Goal: Communication & Community: Answer question/provide support

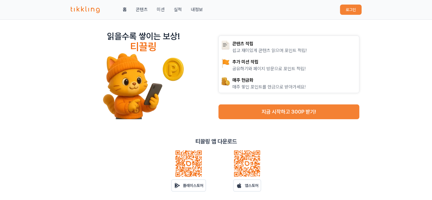
click at [196, 10] on link "내정보" at bounding box center [197, 9] width 12 height 7
click at [348, 9] on button "로그인" at bounding box center [351, 10] width 22 height 10
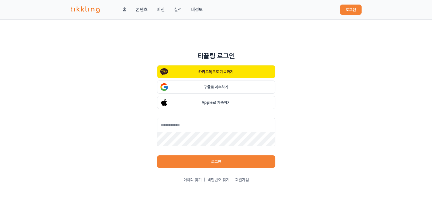
click at [358, 12] on button "로그인" at bounding box center [351, 10] width 22 height 10
click at [222, 88] on button "구글로 계속하기" at bounding box center [216, 86] width 118 height 13
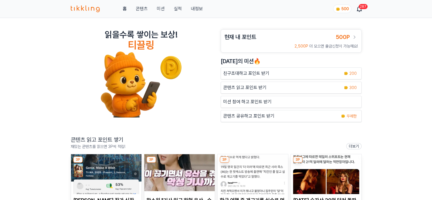
click at [200, 9] on link "내정보" at bounding box center [197, 8] width 12 height 7
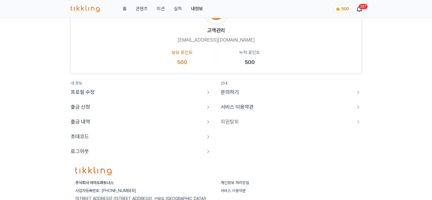
scroll to position [79, 0]
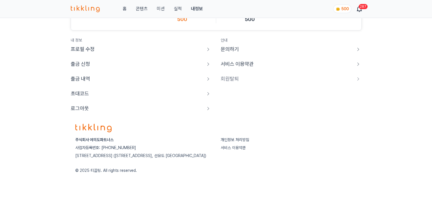
click at [83, 109] on p "로그아웃" at bounding box center [80, 108] width 18 height 8
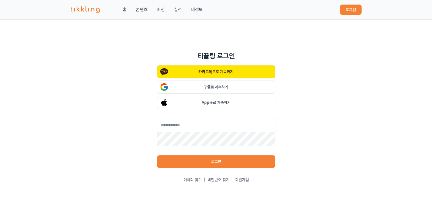
click at [256, 85] on button "구글로 계속하기" at bounding box center [216, 86] width 118 height 13
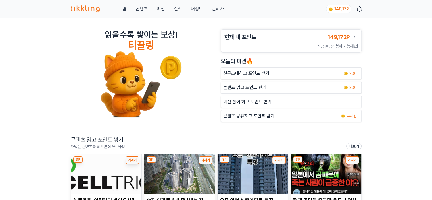
click at [218, 13] on div "홈 콘텐츠 미션 실적 내정보 관리자 149,172" at bounding box center [216, 9] width 291 height 18
click at [220, 8] on link "관리자" at bounding box center [218, 8] width 12 height 7
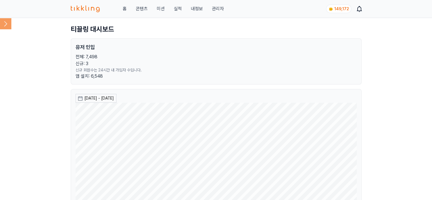
click at [5, 22] on icon at bounding box center [5, 23] width 11 height 11
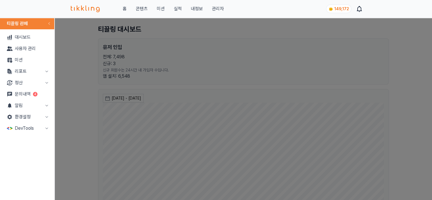
click at [19, 97] on link "문의내역 4" at bounding box center [27, 93] width 50 height 11
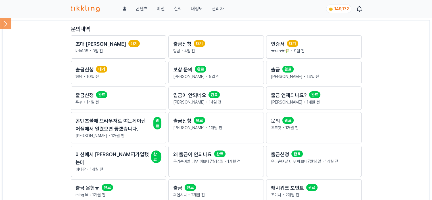
click at [123, 80] on link "출금신청 대기 형님 • 10일 전" at bounding box center [119, 72] width 96 height 23
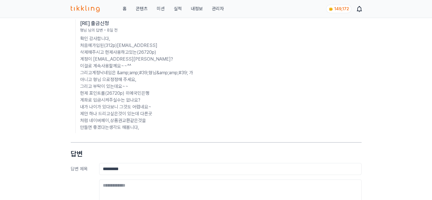
scroll to position [256, 0]
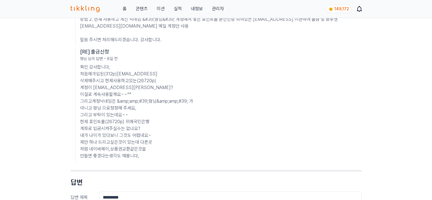
click at [144, 82] on p "확인 감사합니다, 처음에가입된(312p)unghei.lee0805@gmail.com을 삭제해주시고 현제사용하고있는(26720p) 계정이 uh5…" at bounding box center [221, 112] width 282 height 96
drag, startPoint x: 163, startPoint y: 85, endPoint x: 171, endPoint y: 84, distance: 8.0
click at [163, 85] on p "확인 감사합니다, 처음에가입된(312p)unghei.lee0805@gmail.com을 삭제해주시고 현제사용하고있는(26720p) 계정이 uh5…" at bounding box center [221, 112] width 282 height 96
drag, startPoint x: 173, startPoint y: 81, endPoint x: 117, endPoint y: 80, distance: 55.4
click at [117, 80] on p "확인 감사합니다, 처음에가입된(312p)unghei.lee0805@gmail.com을 삭제해주시고 현제사용하고있는(26720p) 계정이 uh5…" at bounding box center [221, 112] width 282 height 96
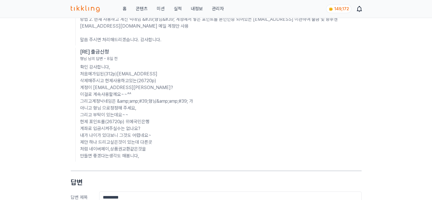
copy p "unghei.lee0805@gmail.com"
click at [242, 89] on p "확인 감사합니다, 처음에가입된(312p)unghei.lee0805@gmail.com을 삭제해주시고 현제사용하고있는(26720p) 계정이 uh5…" at bounding box center [221, 112] width 282 height 96
click at [42, 98] on div "출금신청 대기 형님 • 10일 전 기존에가입한정보가 기억나지않아 인출을할수없어서 새로가입해서 출금할려니까 입력한정보가 일치하지 안는다는 멘토가…" at bounding box center [216, 34] width 432 height 545
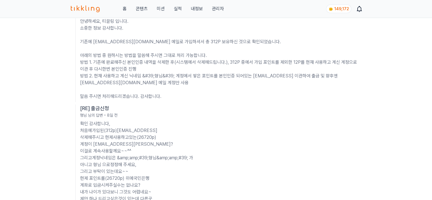
scroll to position [199, 0]
drag, startPoint x: 131, startPoint y: 152, endPoint x: 93, endPoint y: 152, distance: 37.8
click at [93, 152] on p "확인 감사합니다, 처음에가입된(312p)unghei.lee0805@gmail.com을 삭제해주시고 현제사용하고있는(26720p) 계정이 uh5…" at bounding box center [221, 169] width 282 height 96
copy p "uh5005@daum.ne"
click at [134, 152] on p "확인 감사합니다, 처음에가입된(312p)unghei.lee0805@gmail.com을 삭제해주시고 현제사용하고있는(26720p) 계정이 uh5…" at bounding box center [221, 169] width 282 height 96
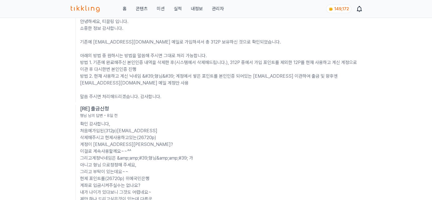
drag, startPoint x: 132, startPoint y: 152, endPoint x: 94, endPoint y: 152, distance: 38.1
click at [94, 152] on p "확인 감사합니다, 처음에가입된(312p)unghei.lee0805@gmail.com을 삭제해주시고 현제사용하고있는(26720p) 계정이 uh5…" at bounding box center [221, 169] width 282 height 96
copy p "uh5005@daum.net"
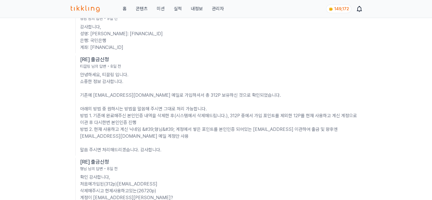
scroll to position [57, 0]
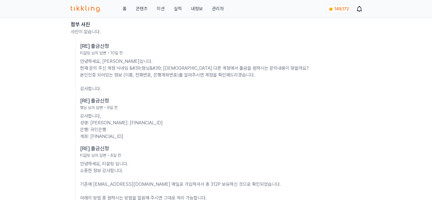
click at [217, 9] on link "관리자" at bounding box center [218, 8] width 12 height 7
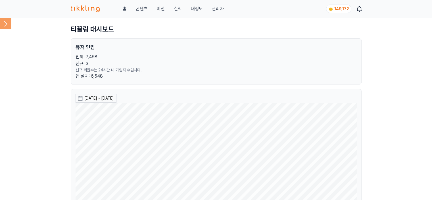
click at [9, 23] on icon at bounding box center [5, 23] width 11 height 11
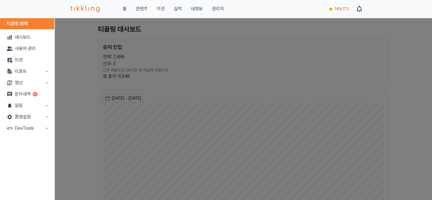
click at [29, 45] on link "사용자 관리" at bounding box center [27, 48] width 50 height 11
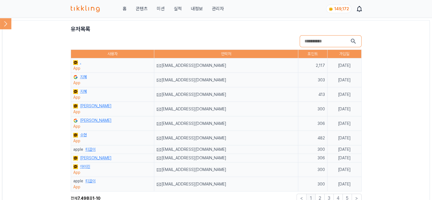
click at [335, 42] on input "search" at bounding box center [327, 41] width 45 height 9
paste input "**********"
type input "**********"
click at [350, 38] on button "submit" at bounding box center [353, 41] width 7 height 7
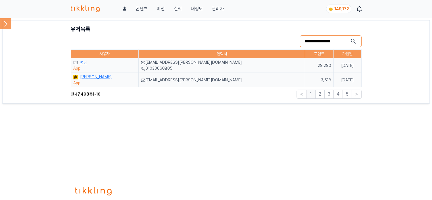
click at [182, 91] on section "전체 7,498 중 1 - 10 < 1 2 3 4 5 >" at bounding box center [216, 94] width 291 height 9
click at [88, 76] on link "이웅희" at bounding box center [96, 77] width 32 height 6
click at [219, 9] on link "관리자" at bounding box center [218, 8] width 12 height 7
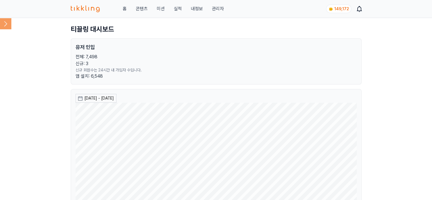
click at [3, 18] on icon at bounding box center [5, 23] width 11 height 11
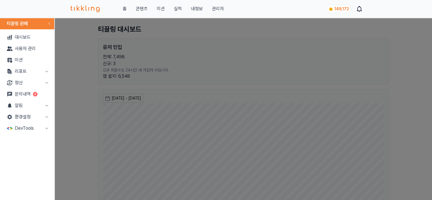
click at [26, 91] on link "문의내역 4" at bounding box center [27, 93] width 50 height 11
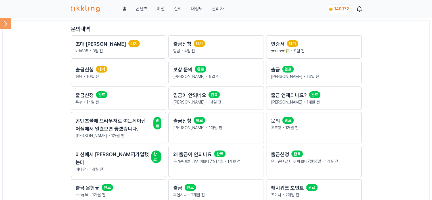
click at [145, 77] on p "형님 • 10일 전" at bounding box center [119, 77] width 86 height 6
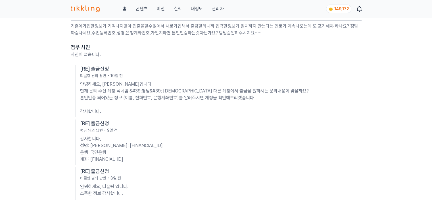
scroll to position [28, 0]
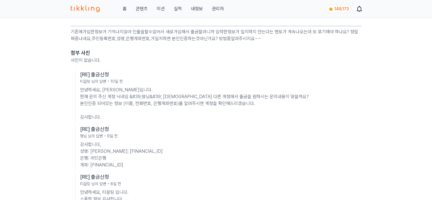
click at [149, 118] on p "안녕하세요, 티클링입니다. 현재 문의 주신 계정 닉네임 &#39;형님&#39; 외에 다른 계정에서 출금을 원하시는 문의내용이 맞을까요? 본인인…" at bounding box center [221, 103] width 282 height 34
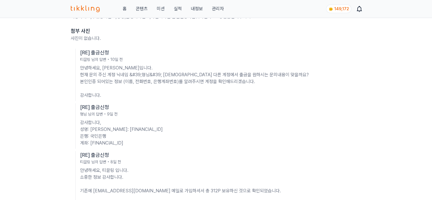
scroll to position [57, 0]
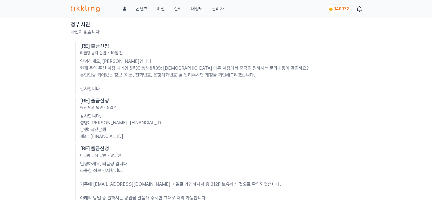
drag, startPoint x: 23, startPoint y: 60, endPoint x: 62, endPoint y: 99, distance: 54.7
click at [129, 64] on p "안녕하세요, 티클링입니다. 현재 문의 주신 계정 닉네임 &#39;형님&#39; 외에 다른 계정에서 출금을 원하시는 문의내용이 맞을까요? 본인인…" at bounding box center [221, 75] width 282 height 34
drag, startPoint x: 128, startPoint y: 68, endPoint x: 159, endPoint y: 69, distance: 31.0
click at [159, 69] on p "안녕하세요, 티클링입니다. 현재 문의 주신 계정 닉네임 &#39;형님&#39; 외에 다른 계정에서 출금을 원하시는 문의내용이 맞을까요? 본인인…" at bounding box center [221, 75] width 282 height 34
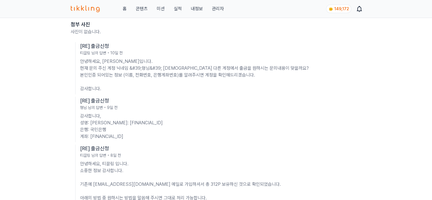
copy p "&#39;형님&#39"
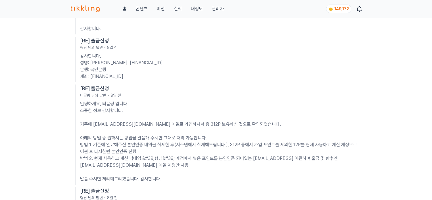
scroll to position [142, 0]
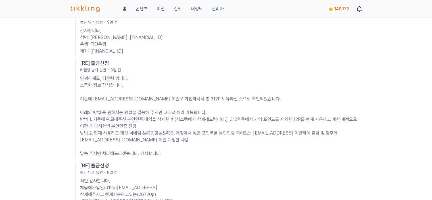
drag, startPoint x: 15, startPoint y: 134, endPoint x: 17, endPoint y: 73, distance: 60.9
click at [15, 134] on div "출금신청 대기 형님 • 10일 전 기존에가입한정보가 기억나지않아 인출을할수없어서 새로가입해서 출금할려니까 입력한정보가 일치하지 안는다는 멘토가…" at bounding box center [216, 148] width 432 height 545
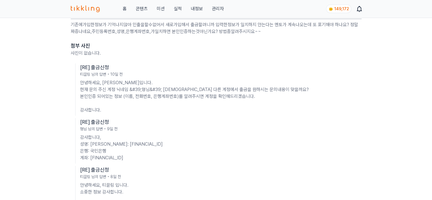
scroll to position [0, 0]
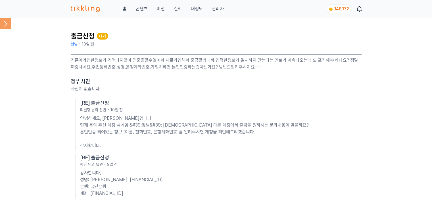
click at [8, 24] on icon at bounding box center [5, 23] width 11 height 11
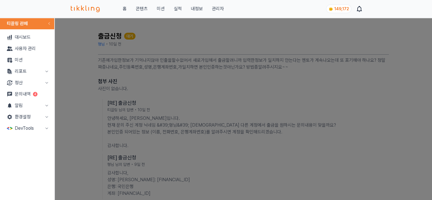
click at [31, 96] on link "문의내역 4" at bounding box center [27, 93] width 50 height 11
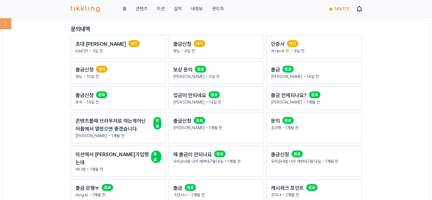
click at [206, 52] on p "형님 • 4일 전" at bounding box center [216, 51] width 86 height 6
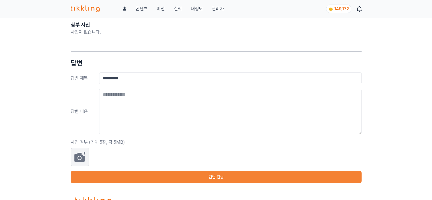
scroll to position [57, 0]
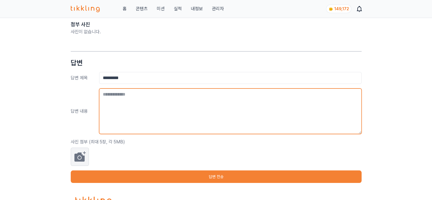
click at [153, 109] on textarea at bounding box center [230, 110] width 263 height 45
type textarea "*"
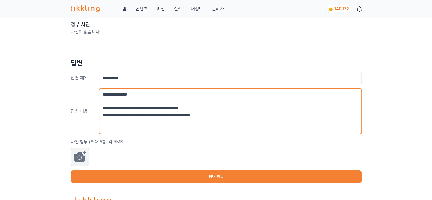
click at [186, 117] on textarea "**********" at bounding box center [230, 110] width 263 height 45
click at [194, 119] on textarea "**********" at bounding box center [230, 110] width 263 height 45
click at [206, 121] on textarea "**********" at bounding box center [230, 110] width 263 height 45
type textarea "**********"
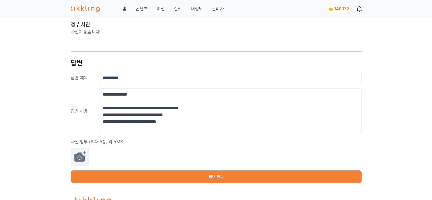
click at [221, 177] on button "답변 전송" at bounding box center [216, 176] width 291 height 13
click at [26, 156] on div "**********" at bounding box center [216, 74] width 432 height 226
click at [214, 181] on button "답변 전송" at bounding box center [216, 176] width 291 height 13
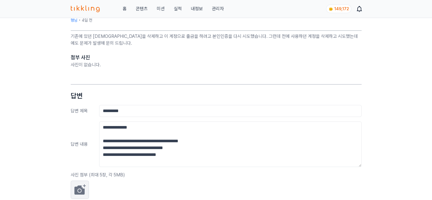
scroll to position [0, 0]
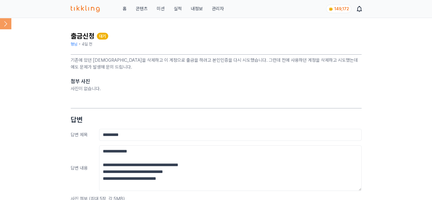
click at [6, 21] on icon at bounding box center [5, 23] width 11 height 11
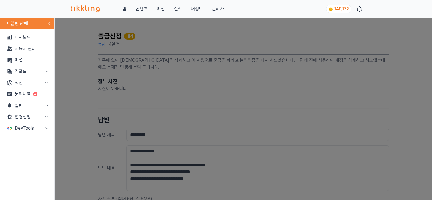
click at [26, 93] on link "문의내역 4" at bounding box center [27, 93] width 50 height 11
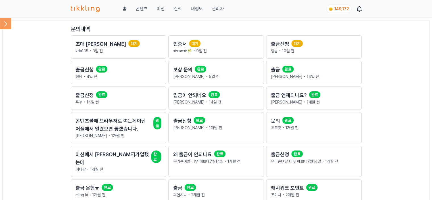
click at [125, 51] on p "kda135 • 3일 전" at bounding box center [119, 51] width 86 height 6
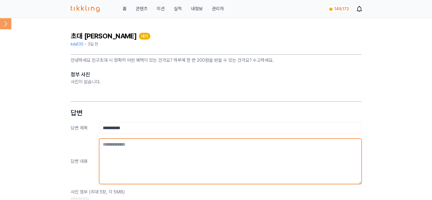
click at [142, 155] on textarea at bounding box center [230, 160] width 263 height 45
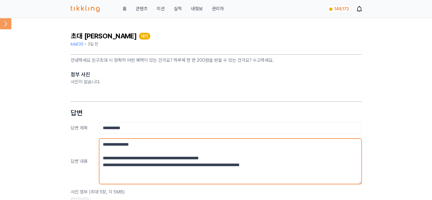
click at [156, 165] on textarea "**********" at bounding box center [230, 160] width 263 height 45
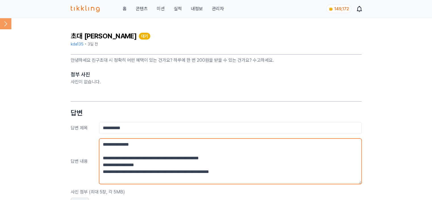
click at [177, 163] on textarea "**********" at bounding box center [230, 160] width 263 height 45
click at [320, 172] on textarea "**********" at bounding box center [230, 160] width 263 height 45
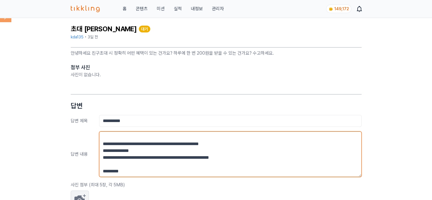
scroll to position [28, 0]
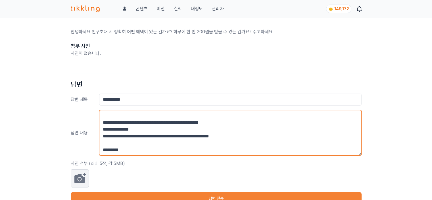
type textarea "**********"
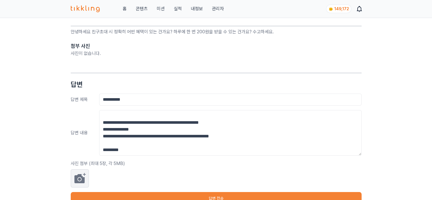
click at [238, 194] on button "답변 전송" at bounding box center [216, 198] width 291 height 13
click at [400, 128] on div "**********" at bounding box center [216, 98] width 432 height 219
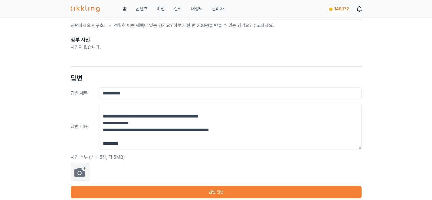
scroll to position [0, 0]
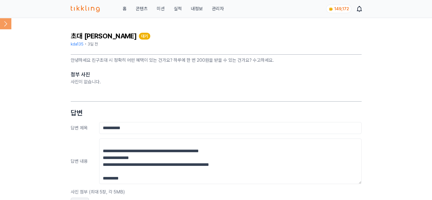
click at [3, 22] on icon at bounding box center [5, 23] width 11 height 11
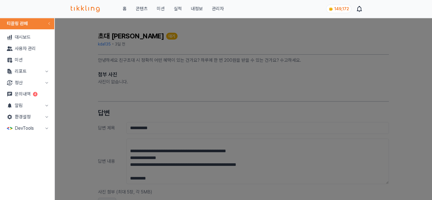
click at [30, 94] on link "문의내역 4" at bounding box center [27, 93] width 50 height 11
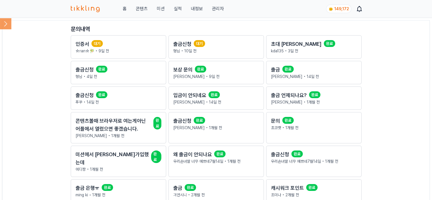
click at [86, 43] on h2 "인증서" at bounding box center [83, 44] width 14 height 8
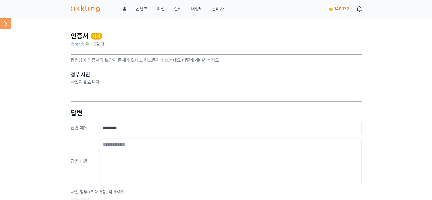
click at [94, 59] on p "팝업창에 인증서의 보안이 문제가 있다고 경고문자가 뜨는데요 어떻케 해야하는지요" at bounding box center [216, 60] width 291 height 7
drag, startPoint x: 94, startPoint y: 59, endPoint x: 187, endPoint y: 62, distance: 93.0
click at [187, 62] on p "팝업창에 인증서의 보안이 문제가 있다고 경고문자가 뜨는데요 어떻케 해야하는지요" at bounding box center [216, 60] width 291 height 7
click at [192, 80] on p "사진이 없습니다." at bounding box center [216, 81] width 291 height 7
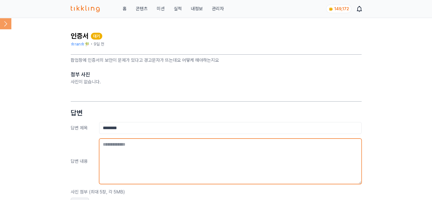
click at [194, 148] on textarea at bounding box center [230, 160] width 263 height 45
click at [169, 167] on textarea "**********" at bounding box center [230, 160] width 263 height 45
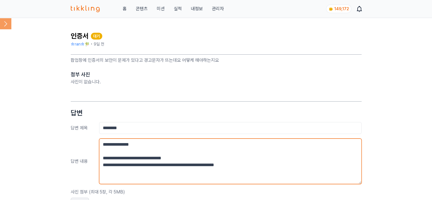
click at [253, 165] on textarea "**********" at bounding box center [230, 160] width 263 height 45
click at [153, 170] on textarea "**********" at bounding box center [230, 160] width 263 height 45
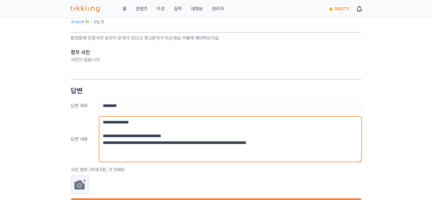
scroll to position [28, 0]
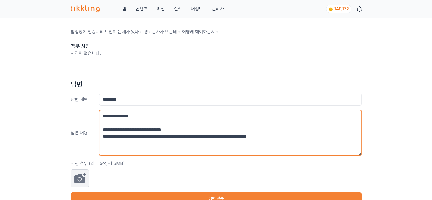
type textarea "**********"
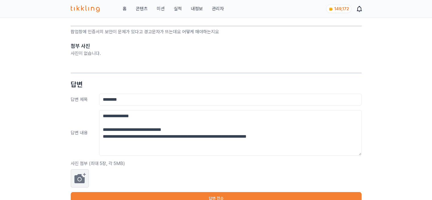
click at [214, 199] on button "답변 전송" at bounding box center [216, 198] width 291 height 13
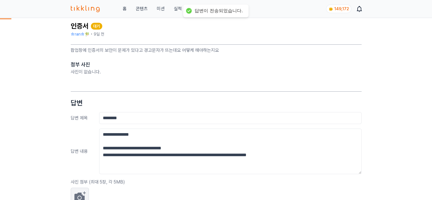
scroll to position [0, 0]
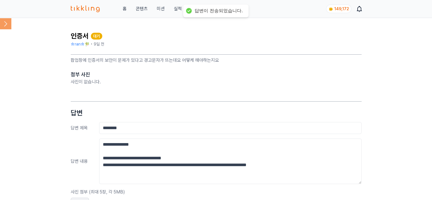
click at [9, 20] on icon at bounding box center [5, 23] width 11 height 11
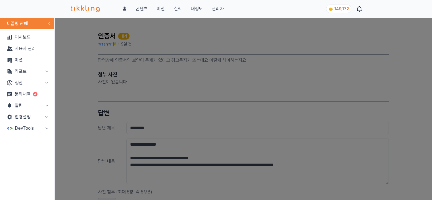
click at [30, 96] on link "문의내역 4" at bounding box center [27, 93] width 50 height 11
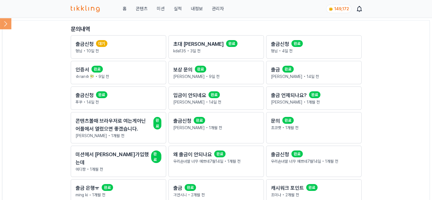
click at [102, 48] on p "형님 • 10일 전" at bounding box center [119, 51] width 86 height 6
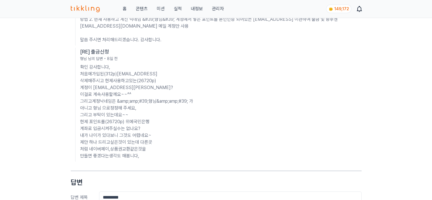
scroll to position [370, 0]
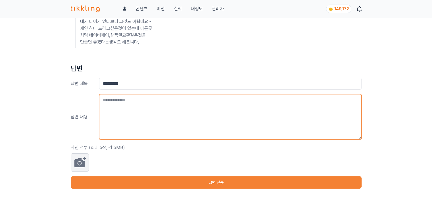
click at [160, 124] on textarea at bounding box center [230, 116] width 263 height 45
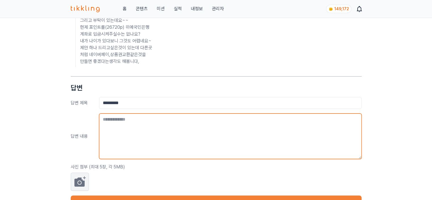
scroll to position [341, 0]
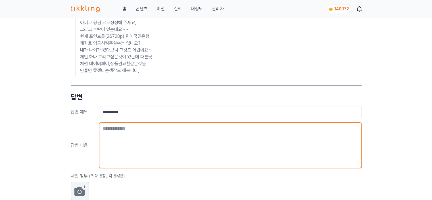
click at [160, 168] on textarea at bounding box center [230, 145] width 263 height 45
click at [166, 150] on textarea at bounding box center [230, 145] width 263 height 45
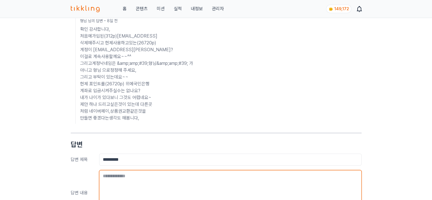
scroll to position [284, 0]
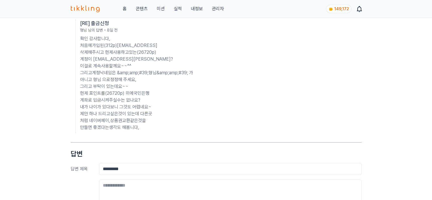
drag, startPoint x: 132, startPoint y: 65, endPoint x: 94, endPoint y: 65, distance: 38.1
click at [94, 65] on p "확인 감사합니다, 처음에가입된(312p)unghei.lee0805@gmail.com을 삭제해주시고 현제사용하고있는(26720p) 계정이 uh5…" at bounding box center [221, 83] width 282 height 96
copy p "uh5005@daum.net"
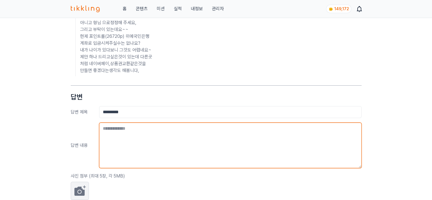
click at [166, 145] on textarea at bounding box center [230, 145] width 263 height 45
paste textarea "**********"
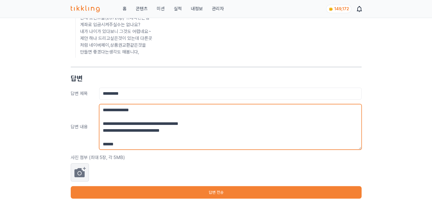
scroll to position [370, 0]
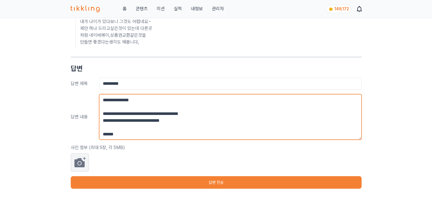
type textarea "**********"
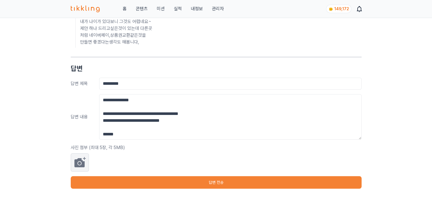
click at [197, 186] on button "답변 전송" at bounding box center [216, 182] width 291 height 13
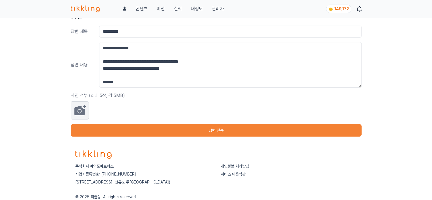
scroll to position [455, 0]
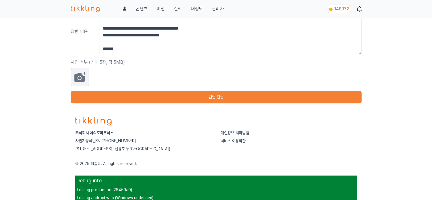
click at [216, 103] on button "답변 전송" at bounding box center [216, 97] width 291 height 13
click at [228, 85] on div at bounding box center [216, 77] width 291 height 18
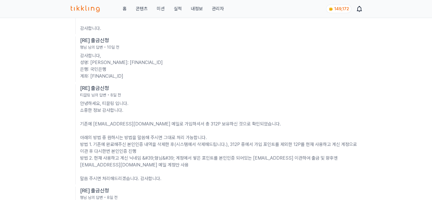
scroll to position [0, 0]
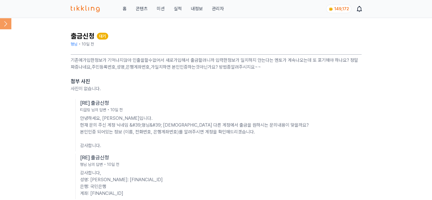
click at [0, 21] on icon at bounding box center [5, 23] width 11 height 11
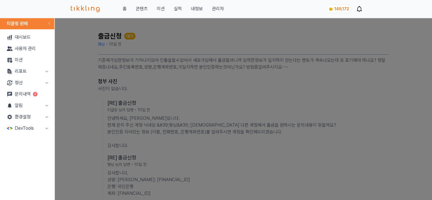
click at [28, 94] on link "문의내역 4" at bounding box center [27, 93] width 50 height 11
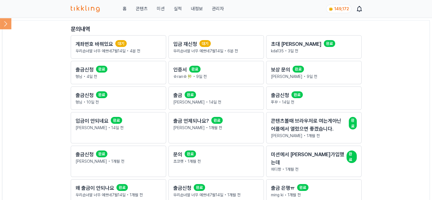
click at [41, 92] on main "문의내역 계좌번호 바꿔었요 대기 우리손녀딸 너무 예쁘네7월14일 • 4분 전 입금 재신청 대기 우리손녀딸 너무 예쁘네7월14일 • 6분 전 초…" at bounding box center [216, 132] width 428 height 224
click at [184, 47] on h2 "입금 재신청" at bounding box center [185, 44] width 24 height 8
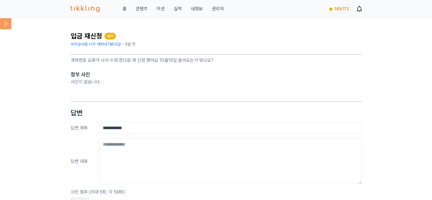
drag, startPoint x: 101, startPoint y: 61, endPoint x: 198, endPoint y: 63, distance: 96.7
click at [198, 63] on p "계좌번호 오류가 나서 수정 한다음 제 신청 했어요 10월16일 들어오는거 맞나요?" at bounding box center [216, 60] width 291 height 7
click at [230, 68] on main "**********" at bounding box center [216, 132] width 291 height 206
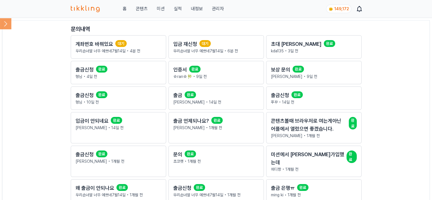
click at [96, 49] on p "우리손녀딸 너무 예쁘네7월14일 • 4분 전" at bounding box center [119, 51] width 86 height 6
click at [183, 51] on p "우리손녀딸 너무 예쁘네7월14일 • 6분 전" at bounding box center [216, 51] width 86 height 6
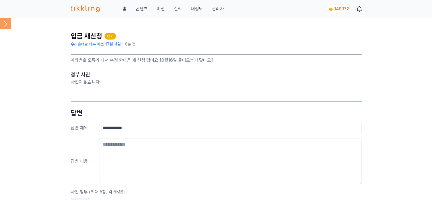
click at [113, 43] on link "우리손녀딸 너무 예쁘네7월14일" at bounding box center [96, 44] width 50 height 5
drag, startPoint x: 120, startPoint y: 41, endPoint x: 72, endPoint y: 41, distance: 47.8
click at [72, 41] on div "입금 재신청 대기 우리손녀딸 너무 예쁘네7월14일 • 7분 전" at bounding box center [216, 40] width 291 height 16
copy link "우리손녀딸 너무 예쁘네7월14일"
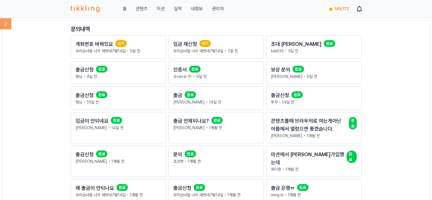
click at [129, 49] on p "우리손녀딸 너무 예쁘네7월14일 • 5분 전" at bounding box center [119, 51] width 86 height 6
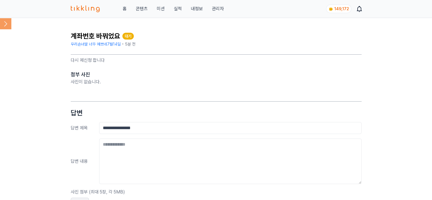
drag, startPoint x: 146, startPoint y: 71, endPoint x: 149, endPoint y: 73, distance: 3.7
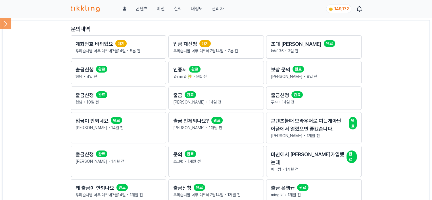
click at [204, 50] on p "우리손녀딸 너무 예쁘네7월14일 • 7분 전" at bounding box center [216, 51] width 86 height 6
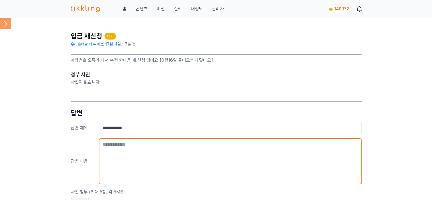
click at [133, 162] on textarea at bounding box center [230, 160] width 263 height 45
paste textarea "**********"
type textarea "**********"
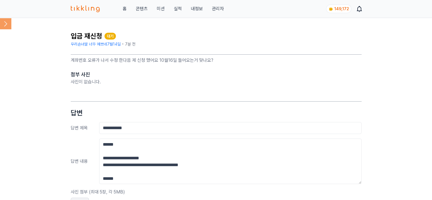
click at [380, 126] on div "**********" at bounding box center [216, 127] width 432 height 219
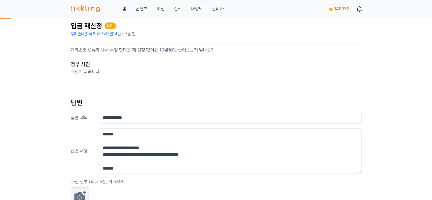
scroll to position [28, 0]
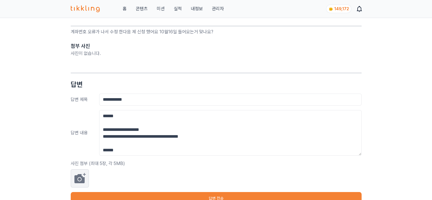
click at [212, 194] on button "답변 전송" at bounding box center [216, 198] width 291 height 13
click at [125, 11] on link "홈" at bounding box center [125, 8] width 4 height 7
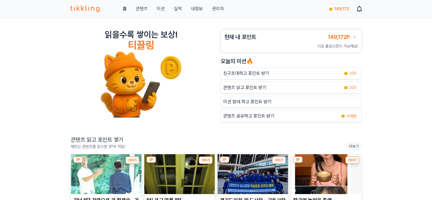
click at [215, 9] on link "관리자" at bounding box center [218, 8] width 12 height 7
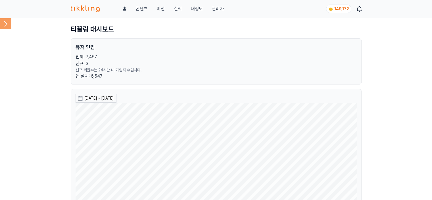
click at [10, 25] on icon at bounding box center [5, 23] width 11 height 11
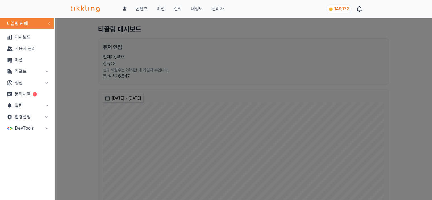
click at [17, 95] on link "문의내역 1" at bounding box center [27, 93] width 50 height 11
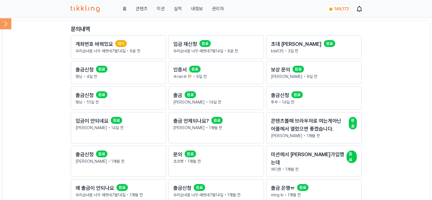
click at [151, 40] on div "계좌번호 바꿔었요 대기" at bounding box center [119, 44] width 86 height 8
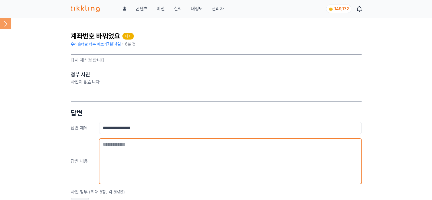
click at [150, 164] on textarea at bounding box center [230, 160] width 263 height 45
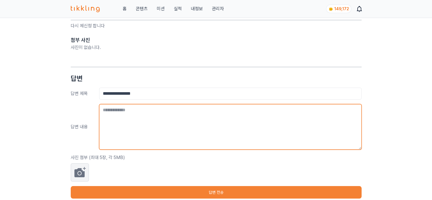
scroll to position [57, 0]
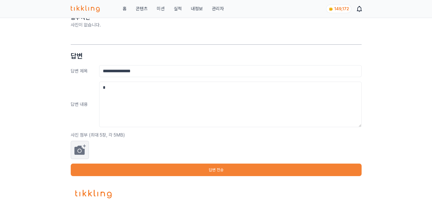
click at [208, 169] on button "답변 전송" at bounding box center [216, 169] width 291 height 13
click at [40, 117] on div "**********" at bounding box center [216, 70] width 432 height 219
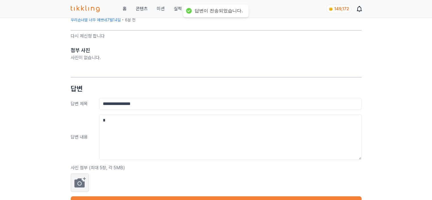
scroll to position [0, 0]
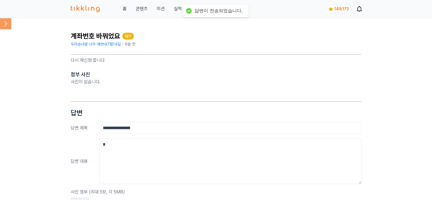
click at [277, 6] on div "홈 콘텐츠 미션 실적 내정보 관리자 149,172" at bounding box center [216, 9] width 291 height 18
click at [111, 11] on div "홈 콘텐츠 미션 실적 내정보 관리자" at bounding box center [147, 8] width 153 height 7
click at [84, 11] on img at bounding box center [85, 8] width 29 height 7
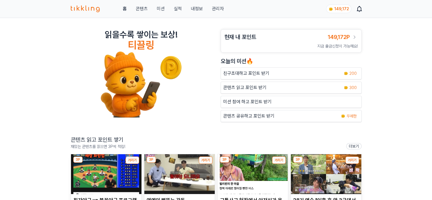
click at [215, 8] on link "관리자" at bounding box center [218, 8] width 12 height 7
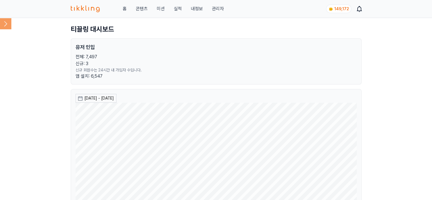
click at [2, 23] on icon at bounding box center [5, 23] width 11 height 11
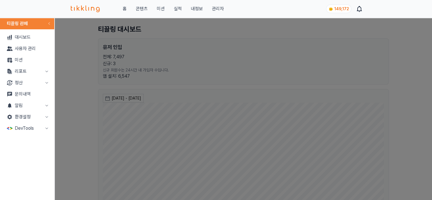
click at [31, 72] on button "리포트" at bounding box center [27, 71] width 50 height 11
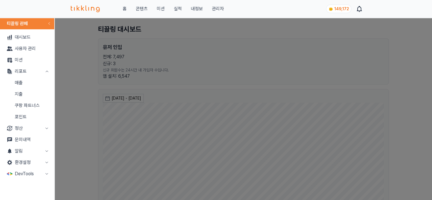
click at [30, 81] on link "매출" at bounding box center [27, 82] width 50 height 11
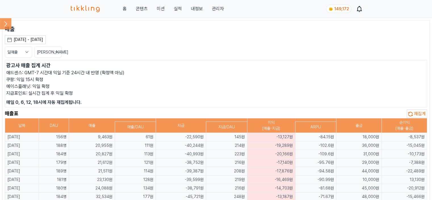
click at [234, 93] on p "지급포인트: 실시간 집계 후 익일 확정" at bounding box center [216, 93] width 420 height 7
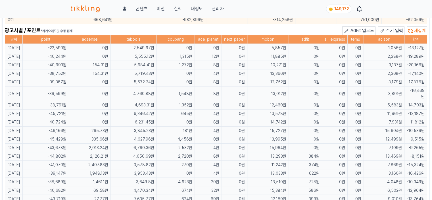
scroll to position [313, 0]
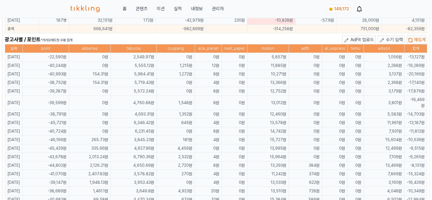
click at [399, 38] on span "수기 입력" at bounding box center [394, 39] width 17 height 5
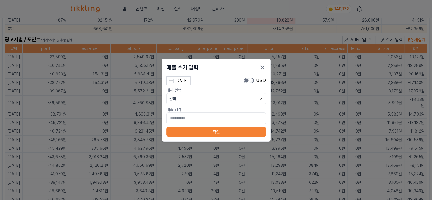
click at [178, 83] on div "[DATE]" at bounding box center [181, 81] width 13 height 6
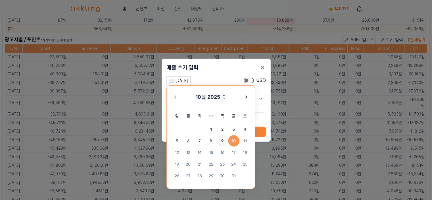
click at [225, 142] on span "9" at bounding box center [222, 140] width 11 height 11
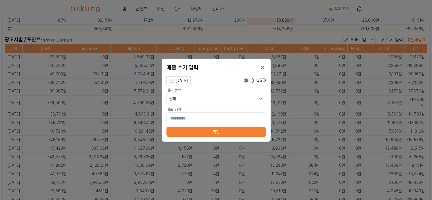
click at [208, 104] on div "매출 수기 입력 2025-10-09 10월 2025 일 월 화 수 목 금 토 1 2 3 4 5 6 7 8 9 10 11 12 13 14 15 …" at bounding box center [216, 100] width 109 height 83
click at [211, 99] on button "선택" at bounding box center [216, 98] width 99 height 11
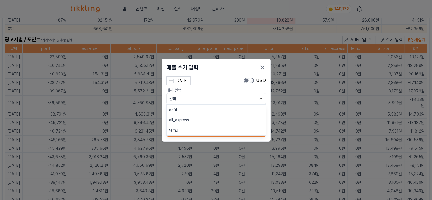
click at [208, 107] on button "adfit" at bounding box center [216, 110] width 99 height 10
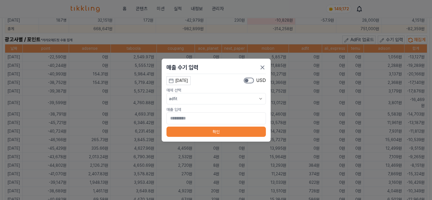
click at [205, 125] on div "매출 수기 입력 2025-10-09 10월 2025 일 월 화 수 목 금 토 1 2 3 4 5 6 7 8 9 10 11 12 13 14 15 …" at bounding box center [216, 100] width 109 height 83
click at [210, 119] on input "*" at bounding box center [216, 118] width 99 height 12
type input "*"
type input "***"
click at [208, 133] on button "확인" at bounding box center [216, 131] width 99 height 10
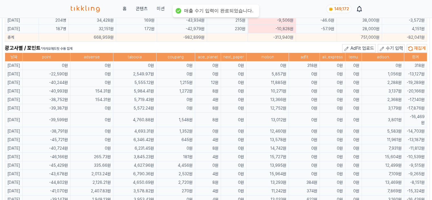
scroll to position [321, 0]
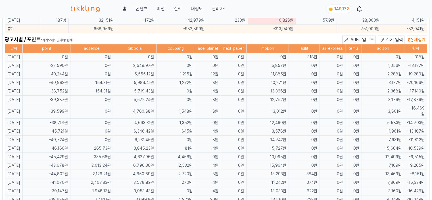
click at [393, 37] on span "수기 입력" at bounding box center [394, 39] width 17 height 5
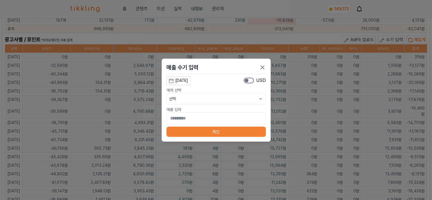
click at [183, 79] on div "[DATE]" at bounding box center [181, 81] width 13 height 6
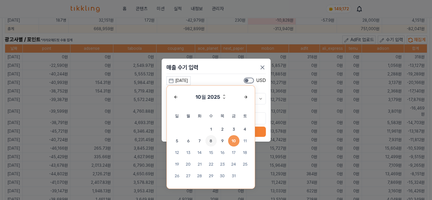
click at [210, 139] on span "8" at bounding box center [211, 140] width 11 height 11
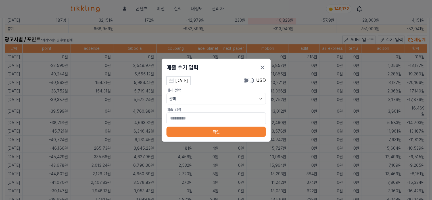
click at [200, 100] on button "선택" at bounding box center [216, 98] width 99 height 11
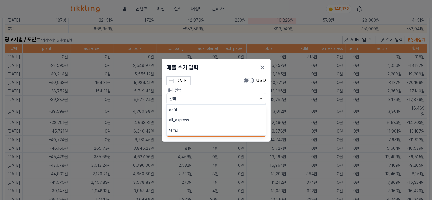
click at [196, 112] on button "adfit" at bounding box center [216, 110] width 99 height 10
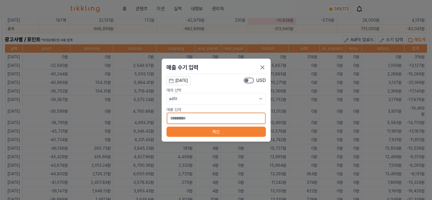
click at [194, 122] on input "*" at bounding box center [216, 118] width 99 height 12
type input "***"
click at [195, 132] on button "확인" at bounding box center [216, 131] width 99 height 10
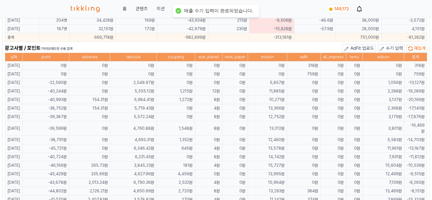
scroll to position [330, 0]
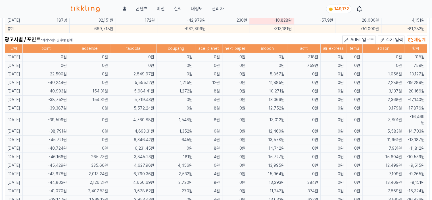
click at [387, 38] on span "수기 입력" at bounding box center [394, 39] width 17 height 5
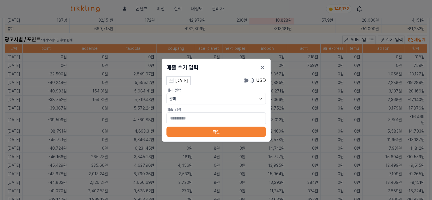
click at [188, 82] on div "[DATE]" at bounding box center [181, 81] width 13 height 6
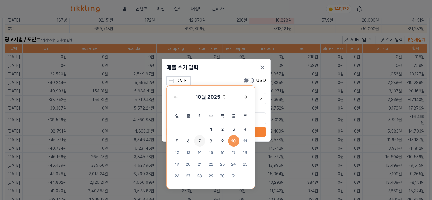
click at [198, 140] on span "7" at bounding box center [199, 140] width 11 height 11
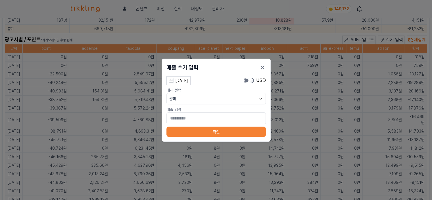
click at [192, 96] on button "선택" at bounding box center [216, 98] width 99 height 11
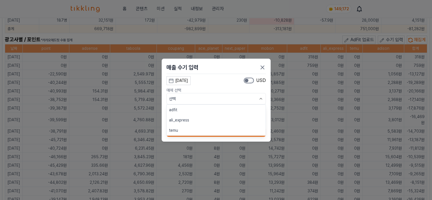
click at [191, 111] on button "adfit" at bounding box center [216, 110] width 99 height 10
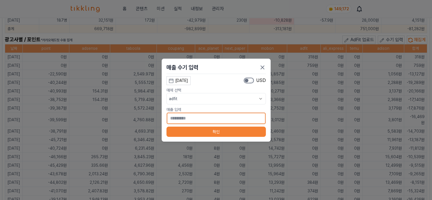
click at [189, 115] on input "*" at bounding box center [216, 118] width 99 height 12
type input "***"
click at [211, 137] on div "매출 수기 입력 2025-10-07 10월 2025 일 월 화 수 목 금 토 1 2 3 4 5 6 7 8 9 10 11 12 13 14 15 …" at bounding box center [216, 100] width 109 height 83
click at [214, 131] on button "확인" at bounding box center [216, 131] width 99 height 10
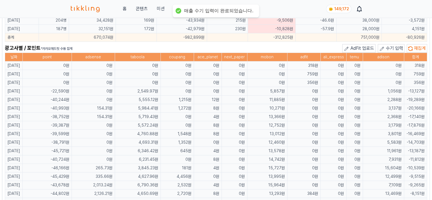
scroll to position [338, 0]
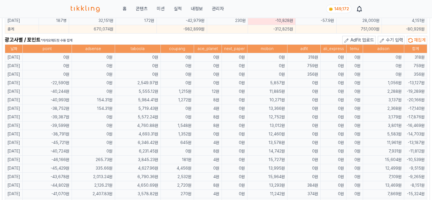
click at [390, 37] on span "수기 입력" at bounding box center [394, 39] width 17 height 5
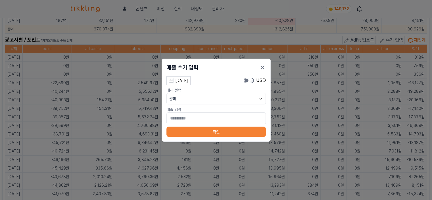
click at [190, 84] on button "[DATE]" at bounding box center [179, 80] width 24 height 9
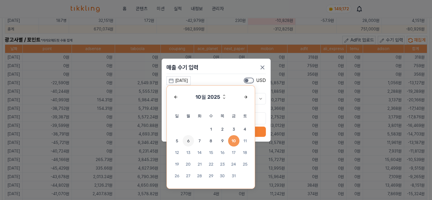
click at [190, 142] on span "6" at bounding box center [188, 140] width 11 height 11
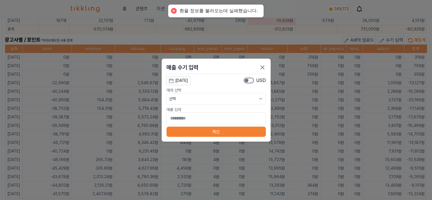
click at [213, 97] on button "선택" at bounding box center [216, 98] width 99 height 11
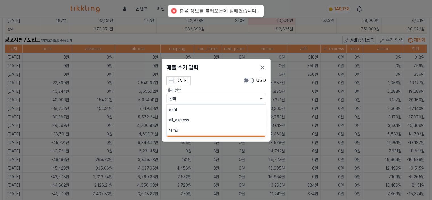
click at [202, 111] on button "adfit" at bounding box center [216, 110] width 99 height 10
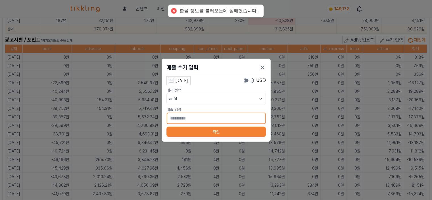
click at [202, 119] on input "*" at bounding box center [216, 118] width 99 height 12
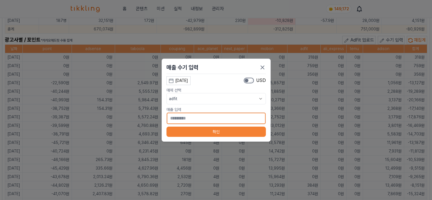
type input "***"
click at [213, 131] on button "확인" at bounding box center [216, 131] width 99 height 10
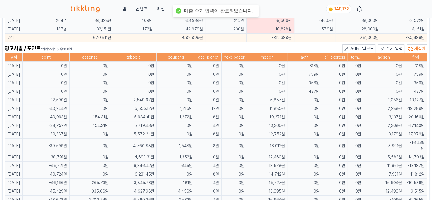
scroll to position [347, 0]
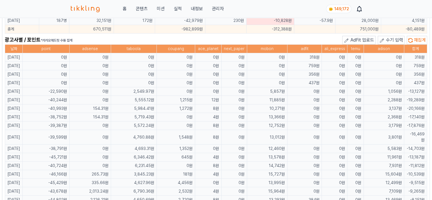
click at [394, 37] on span "수기 입력" at bounding box center [394, 39] width 17 height 5
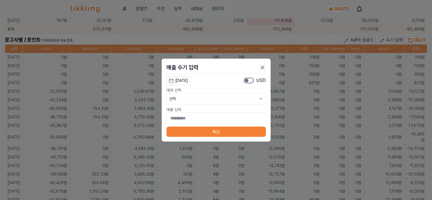
click at [183, 80] on div "[DATE]" at bounding box center [181, 81] width 13 height 6
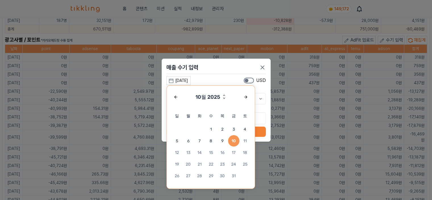
click at [177, 144] on span "5" at bounding box center [176, 140] width 11 height 11
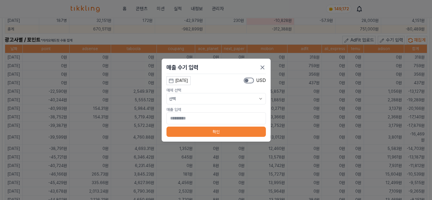
click at [176, 99] on button "선택" at bounding box center [216, 98] width 99 height 11
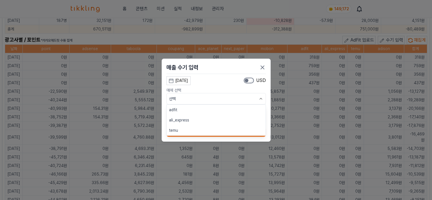
click at [177, 109] on button "adfit" at bounding box center [216, 110] width 99 height 10
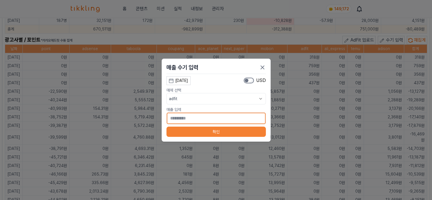
click at [188, 117] on input "*" at bounding box center [216, 118] width 99 height 12
type input "***"
click at [194, 131] on button "확인" at bounding box center [216, 131] width 99 height 10
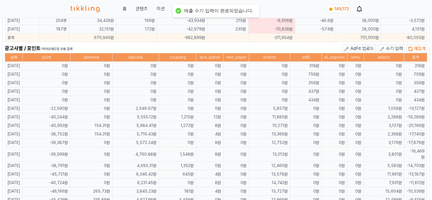
scroll to position [355, 0]
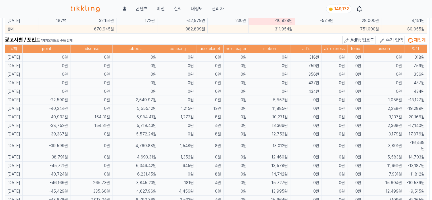
click at [395, 37] on span "수기 입력" at bounding box center [394, 39] width 17 height 5
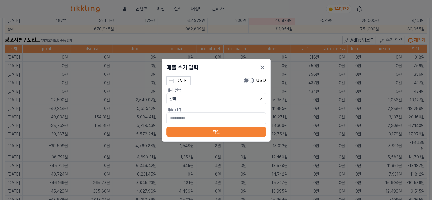
click at [183, 79] on div "[DATE]" at bounding box center [181, 81] width 13 height 6
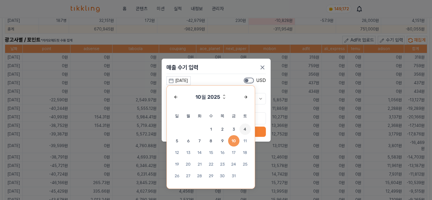
click at [244, 131] on span "4" at bounding box center [245, 128] width 11 height 11
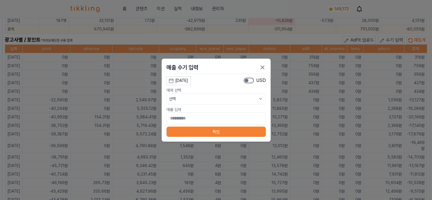
click at [201, 98] on button "선택" at bounding box center [216, 98] width 99 height 11
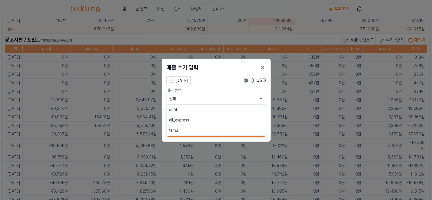
click at [194, 107] on button "adfit" at bounding box center [216, 110] width 99 height 10
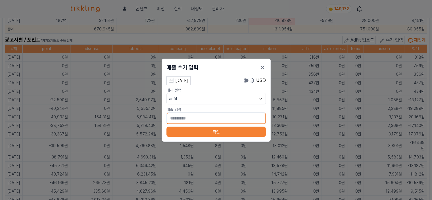
click at [194, 119] on input "*" at bounding box center [216, 118] width 99 height 12
type input "**"
type input "***"
click at [201, 129] on button "확인" at bounding box center [216, 131] width 99 height 10
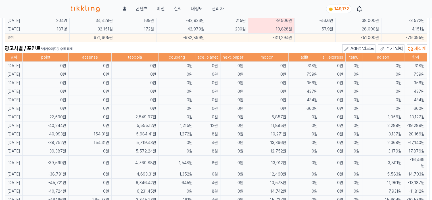
scroll to position [364, 0]
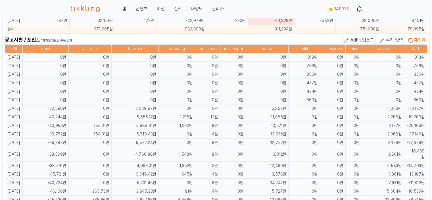
click at [391, 40] on button "수기 입력" at bounding box center [391, 40] width 27 height 9
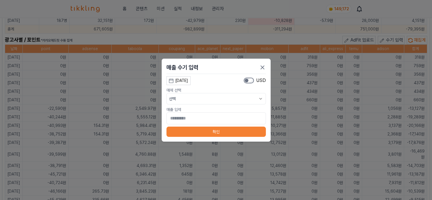
click at [186, 82] on div "[DATE]" at bounding box center [181, 81] width 13 height 6
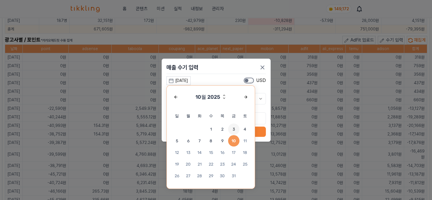
click at [233, 129] on span "3" at bounding box center [233, 128] width 11 height 11
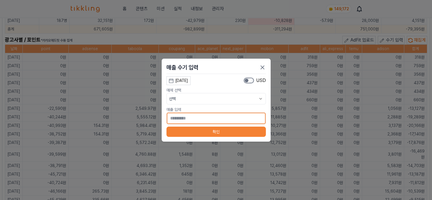
click at [206, 120] on input "*" at bounding box center [216, 118] width 99 height 12
type input "**"
click at [215, 100] on button "선택" at bounding box center [216, 98] width 99 height 11
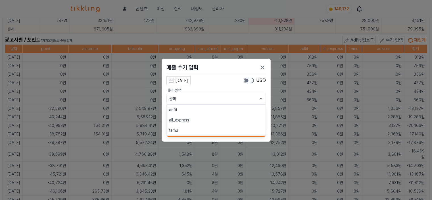
click at [214, 110] on button "adfit" at bounding box center [216, 110] width 99 height 10
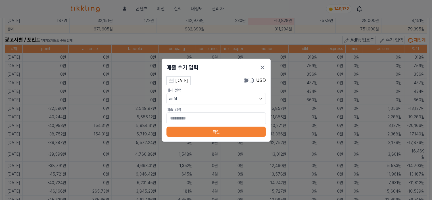
click at [207, 134] on button "확인" at bounding box center [216, 131] width 99 height 10
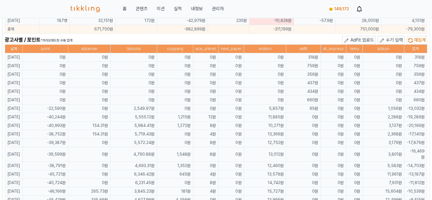
click at [386, 38] on button "수기 입력" at bounding box center [391, 40] width 27 height 9
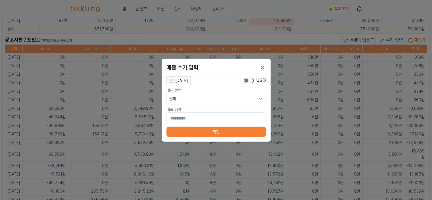
click at [188, 78] on div "[DATE]" at bounding box center [181, 81] width 13 height 6
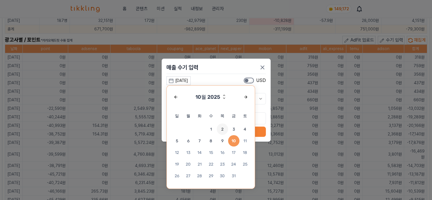
click at [223, 128] on span "2" at bounding box center [222, 128] width 11 height 11
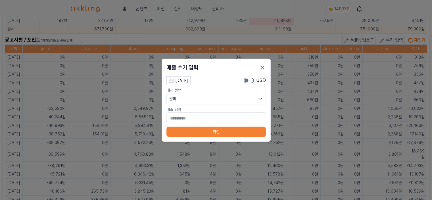
click at [197, 96] on button "선택" at bounding box center [216, 98] width 99 height 11
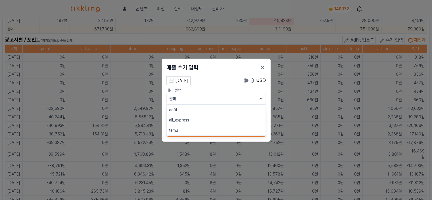
click at [192, 108] on button "adfit" at bounding box center [216, 110] width 99 height 10
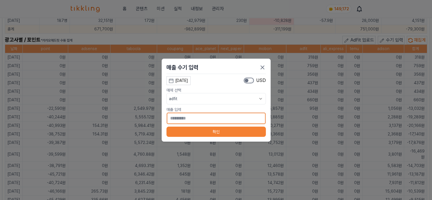
click at [191, 117] on input "*" at bounding box center [216, 118] width 99 height 12
type input "***"
click at [194, 134] on button "확인" at bounding box center [216, 131] width 99 height 10
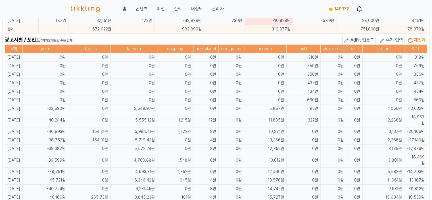
click at [397, 38] on span "수기 입력" at bounding box center [394, 39] width 17 height 5
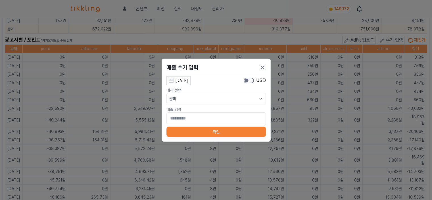
click at [180, 79] on div "[DATE]" at bounding box center [181, 81] width 13 height 6
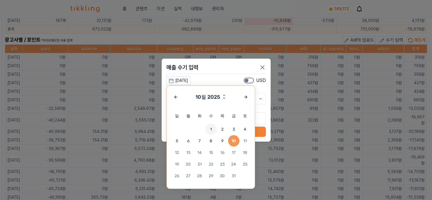
click at [213, 128] on span "1" at bounding box center [211, 128] width 11 height 11
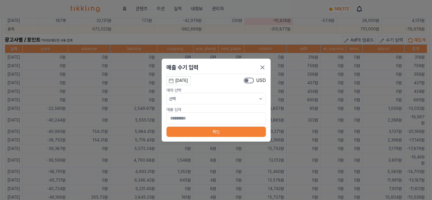
click at [199, 98] on button "선택" at bounding box center [216, 98] width 99 height 11
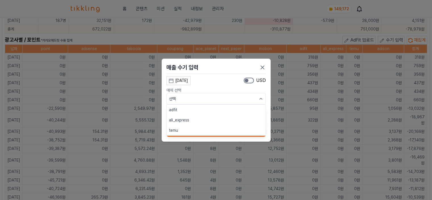
click at [194, 109] on button "adfit" at bounding box center [216, 110] width 99 height 10
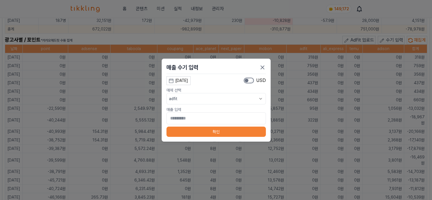
click at [196, 125] on div "매출 수기 입력 2025-10-01 10월 2025 일 월 화 수 목 금 토 1 2 3 4 5 6 7 8 9 10 11 12 13 14 15 …" at bounding box center [216, 100] width 109 height 83
click at [197, 125] on div "매출 수기 입력 2025-10-01 10월 2025 일 월 화 수 목 금 토 1 2 3 4 5 6 7 8 9 10 11 12 13 14 15 …" at bounding box center [216, 100] width 109 height 83
click at [200, 121] on input "*" at bounding box center [216, 118] width 99 height 12
type input "***"
click at [215, 132] on button "확인" at bounding box center [216, 131] width 99 height 10
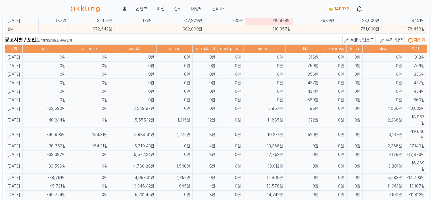
click at [392, 40] on span "수기 입력" at bounding box center [394, 39] width 17 height 5
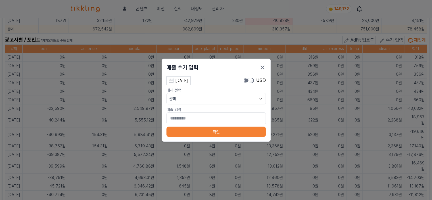
click at [182, 81] on div "[DATE]" at bounding box center [181, 81] width 13 height 6
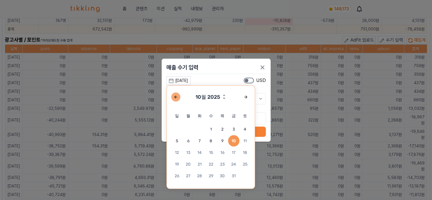
click at [177, 98] on div "Previous month" at bounding box center [176, 97] width 5 height 5
click at [199, 176] on span "30" at bounding box center [199, 175] width 11 height 11
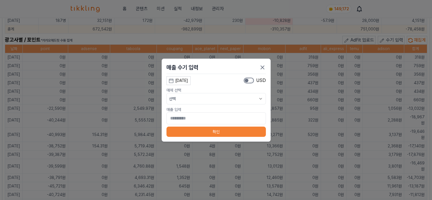
click at [207, 99] on button "선택" at bounding box center [216, 98] width 99 height 11
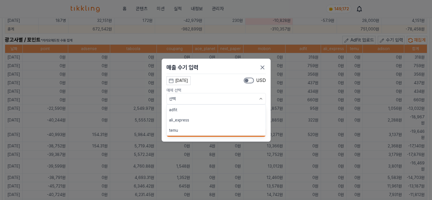
click at [206, 106] on button "adfit" at bounding box center [216, 110] width 99 height 10
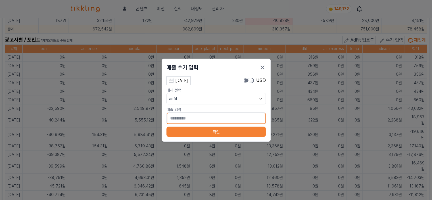
click at [206, 120] on input "*" at bounding box center [216, 118] width 99 height 12
type input "***"
click at [206, 127] on button "확인" at bounding box center [216, 131] width 99 height 10
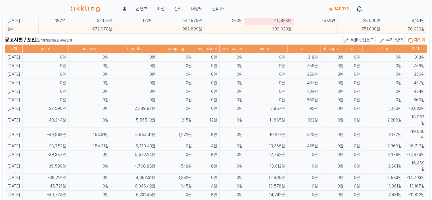
click at [400, 37] on span "수기 입력" at bounding box center [394, 39] width 17 height 5
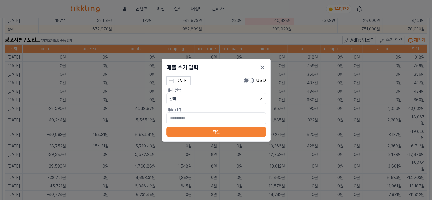
click at [188, 78] on div "[DATE]" at bounding box center [181, 81] width 13 height 6
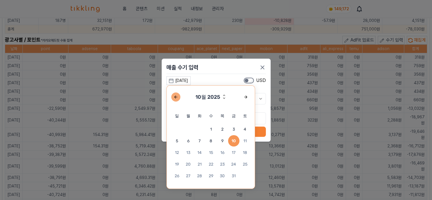
click at [174, 95] on div "Previous month" at bounding box center [176, 97] width 5 height 5
click at [190, 175] on span "29" at bounding box center [188, 175] width 11 height 11
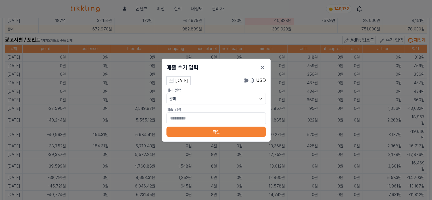
click at [187, 97] on button "선택" at bounding box center [216, 98] width 99 height 11
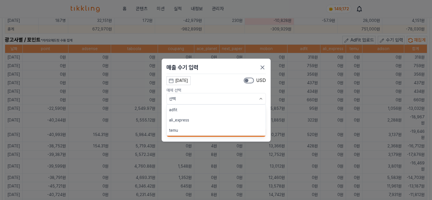
click at [185, 111] on button "adfit" at bounding box center [216, 110] width 99 height 10
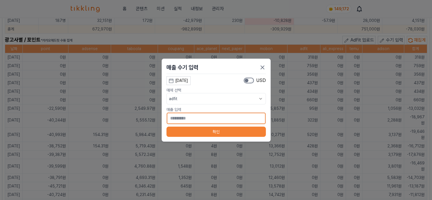
click at [184, 119] on input "*" at bounding box center [216, 118] width 99 height 12
type input "***"
click at [186, 128] on button "확인" at bounding box center [216, 131] width 99 height 10
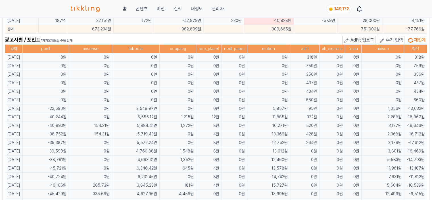
click at [389, 38] on span "수기 입력" at bounding box center [394, 39] width 17 height 5
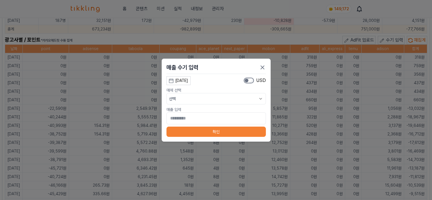
click at [182, 84] on button "[DATE]" at bounding box center [179, 80] width 24 height 9
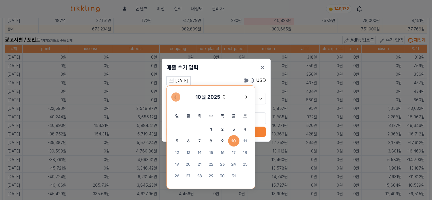
click at [175, 98] on div "Previous month" at bounding box center [176, 97] width 5 height 5
click at [178, 177] on span "28" at bounding box center [176, 175] width 11 height 11
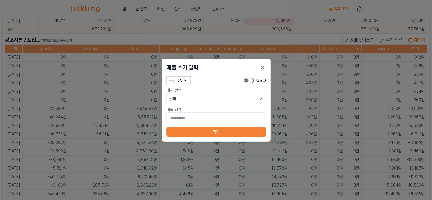
click at [224, 97] on button "선택" at bounding box center [216, 98] width 99 height 11
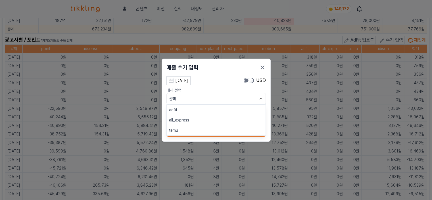
click at [223, 107] on button "adfit" at bounding box center [216, 110] width 99 height 10
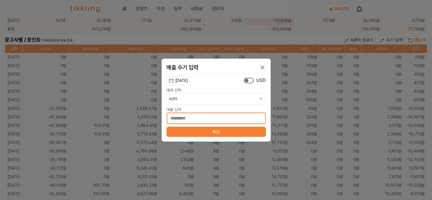
click at [223, 117] on input "*" at bounding box center [216, 118] width 99 height 12
type input "***"
click at [219, 129] on button "확인" at bounding box center [216, 131] width 99 height 10
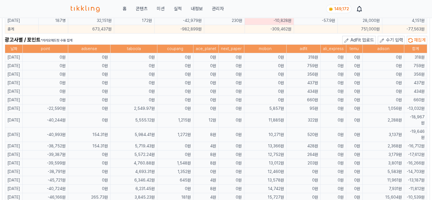
click at [284, 38] on div "광고사별 / 포인트 *카카오애드핏 수동 집계 AdFit 업로드 수기 입력 재집계" at bounding box center [216, 40] width 423 height 9
click at [392, 37] on span "수기 입력" at bounding box center [394, 39] width 17 height 5
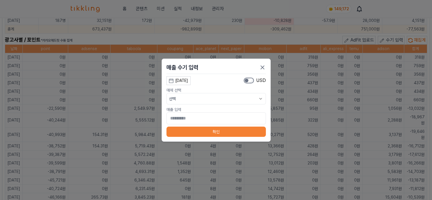
click at [188, 81] on div "[DATE]" at bounding box center [181, 81] width 13 height 6
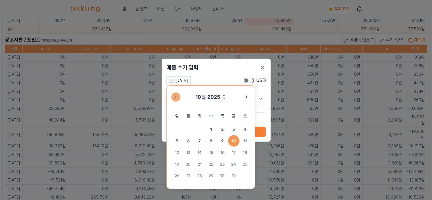
click at [177, 98] on div "Previous month" at bounding box center [176, 97] width 5 height 5
click at [244, 161] on span "27" at bounding box center [245, 163] width 11 height 11
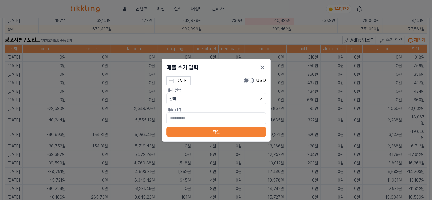
click at [211, 97] on button "선택" at bounding box center [216, 98] width 99 height 11
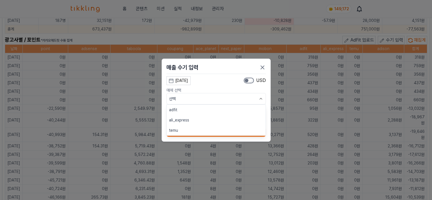
click at [204, 107] on button "adfit" at bounding box center [216, 110] width 99 height 10
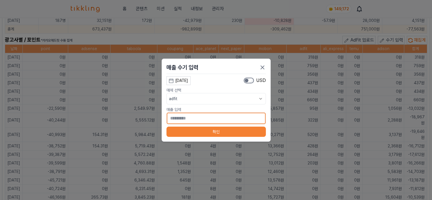
click at [205, 118] on input "*" at bounding box center [216, 118] width 99 height 12
type input "***"
click at [210, 133] on button "확인" at bounding box center [216, 131] width 99 height 10
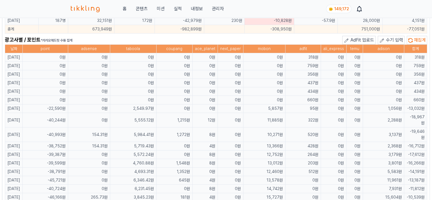
click at [392, 40] on span "수기 입력" at bounding box center [394, 39] width 17 height 5
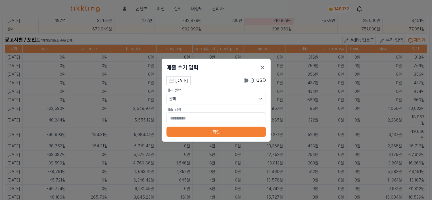
click at [187, 79] on div "[DATE]" at bounding box center [181, 81] width 13 height 6
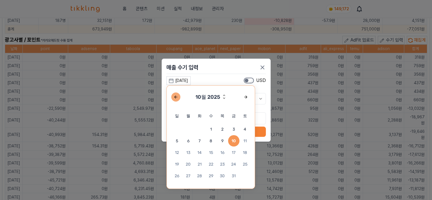
click at [176, 96] on div "Previous month" at bounding box center [176, 97] width 5 height 5
click at [234, 163] on span "26" at bounding box center [233, 163] width 11 height 11
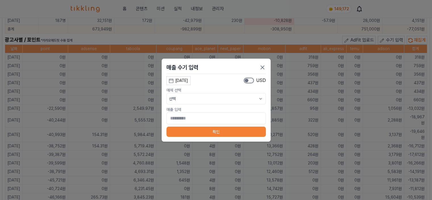
click at [200, 103] on button "선택" at bounding box center [216, 98] width 99 height 11
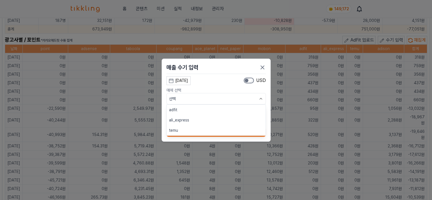
click at [198, 107] on button "adfit" at bounding box center [216, 110] width 99 height 10
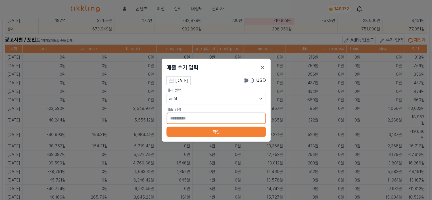
click at [199, 116] on input "*" at bounding box center [216, 118] width 99 height 12
type input "***"
click at [229, 129] on button "확인" at bounding box center [216, 131] width 99 height 10
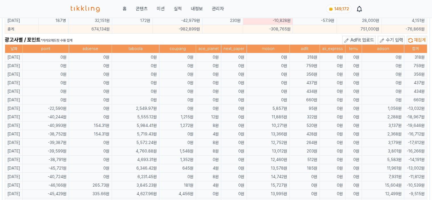
drag, startPoint x: 249, startPoint y: 37, endPoint x: 258, endPoint y: 41, distance: 9.8
click at [249, 37] on div "광고사별 / 포인트 *카카오애드핏 수동 집계 AdFit 업로드 수기 입력 재집계" at bounding box center [216, 40] width 423 height 9
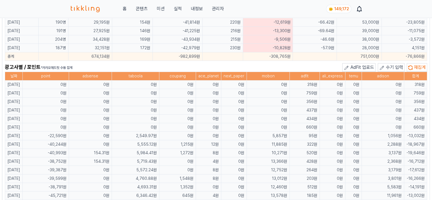
scroll to position [335, 0]
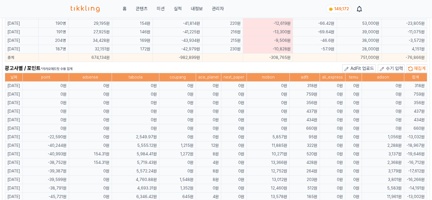
click at [388, 66] on span "수기 입력" at bounding box center [394, 68] width 17 height 5
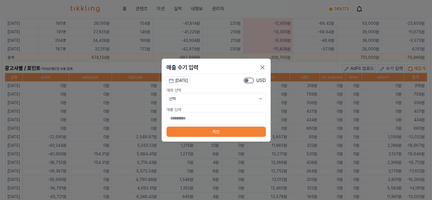
click at [186, 84] on button "[DATE]" at bounding box center [179, 80] width 24 height 9
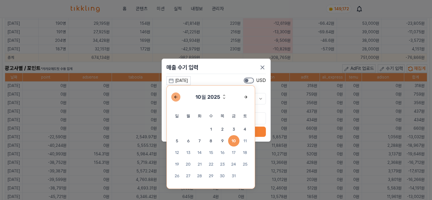
click at [177, 97] on div "Previous month" at bounding box center [176, 97] width 5 height 5
click at [220, 164] on span "25" at bounding box center [222, 163] width 11 height 11
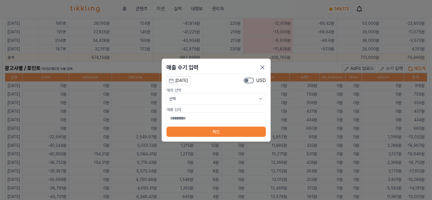
click at [211, 102] on button "선택" at bounding box center [216, 98] width 99 height 11
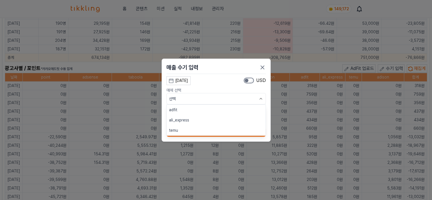
click at [192, 107] on button "adfit" at bounding box center [216, 110] width 99 height 10
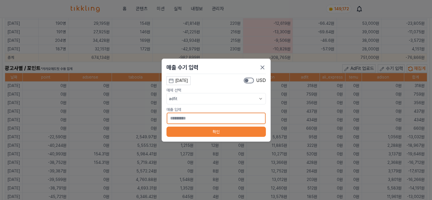
click at [194, 118] on input "*" at bounding box center [216, 118] width 99 height 12
type input "*"
type input "***"
click at [188, 130] on button "확인" at bounding box center [216, 131] width 99 height 10
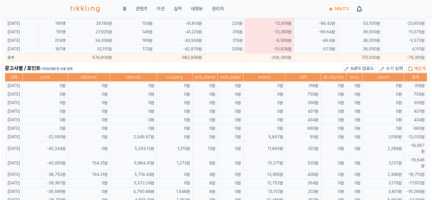
click at [383, 66] on icon at bounding box center [382, 69] width 6 height 6
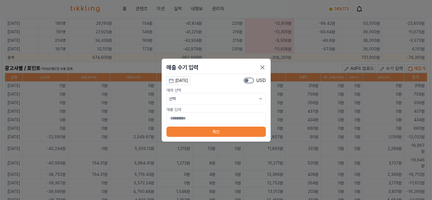
click at [188, 80] on div "[DATE]" at bounding box center [181, 81] width 13 height 6
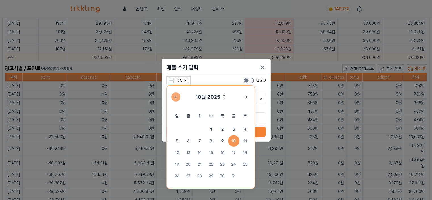
click at [177, 96] on div "Previous month" at bounding box center [176, 97] width 5 height 5
click at [208, 165] on span "24" at bounding box center [211, 163] width 11 height 11
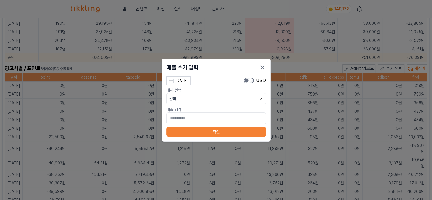
click at [185, 99] on button "선택" at bounding box center [216, 98] width 99 height 11
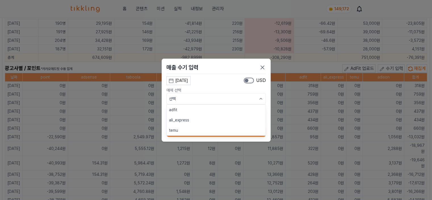
click at [182, 105] on button "adfit" at bounding box center [216, 110] width 99 height 10
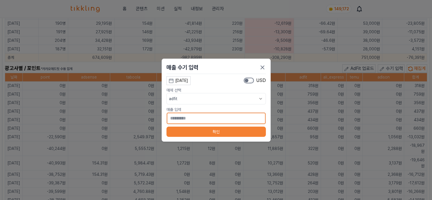
click at [186, 118] on input "*" at bounding box center [216, 118] width 99 height 12
type input "****"
click at [181, 130] on button "확인" at bounding box center [216, 131] width 99 height 10
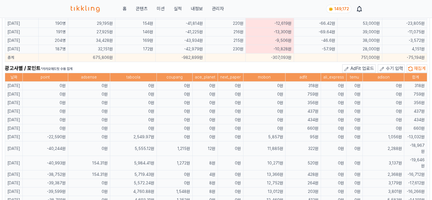
click at [394, 66] on span "수기 입력" at bounding box center [394, 68] width 17 height 5
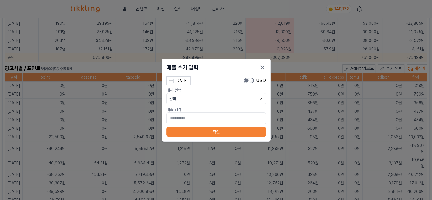
click at [184, 79] on div "[DATE]" at bounding box center [181, 81] width 13 height 6
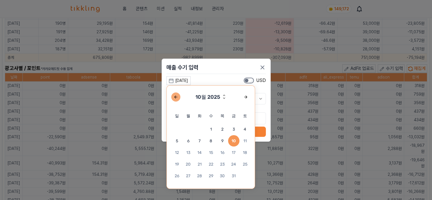
click at [172, 96] on button "button" at bounding box center [175, 96] width 9 height 9
click at [198, 165] on span "23" at bounding box center [199, 163] width 11 height 11
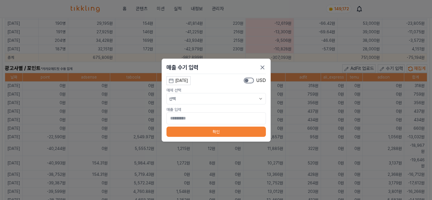
click at [198, 96] on button "선택" at bounding box center [216, 98] width 99 height 11
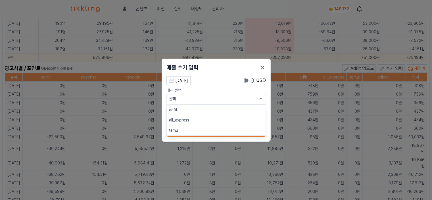
click at [190, 106] on button "adfit" at bounding box center [216, 110] width 99 height 10
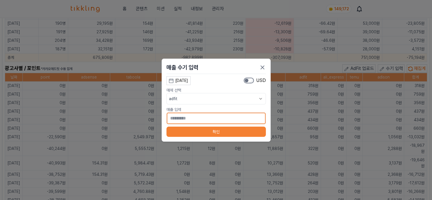
click at [186, 121] on input "*" at bounding box center [216, 118] width 99 height 12
type input "***"
click at [193, 128] on button "확인" at bounding box center [216, 131] width 99 height 10
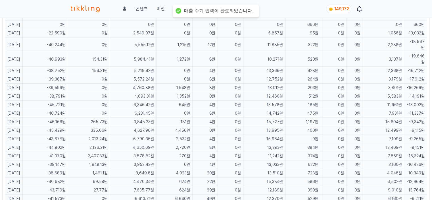
scroll to position [449, 0]
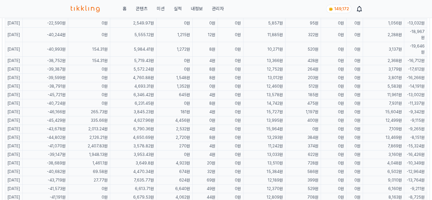
click at [317, 125] on td "0원" at bounding box center [303, 129] width 36 height 9
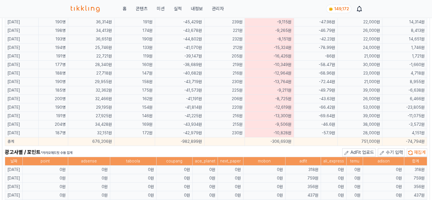
scroll to position [250, 0]
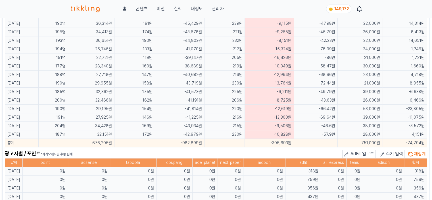
click at [391, 151] on span "수기 입력" at bounding box center [394, 153] width 17 height 5
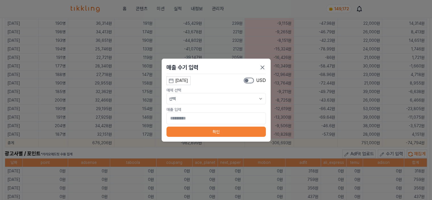
click at [188, 80] on div "[DATE]" at bounding box center [181, 81] width 13 height 6
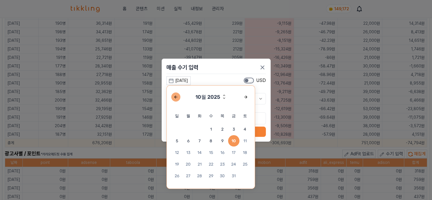
click at [174, 96] on div "Previous month" at bounding box center [176, 97] width 5 height 5
click at [186, 162] on span "22" at bounding box center [188, 163] width 11 height 11
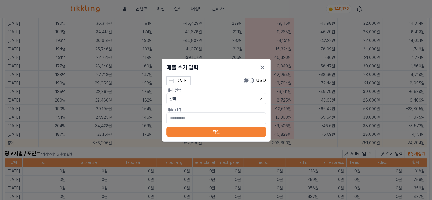
click at [200, 101] on button "선택" at bounding box center [216, 98] width 99 height 11
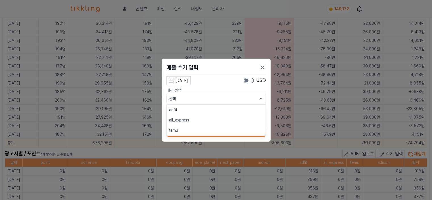
click at [199, 108] on button "adfit" at bounding box center [216, 110] width 99 height 10
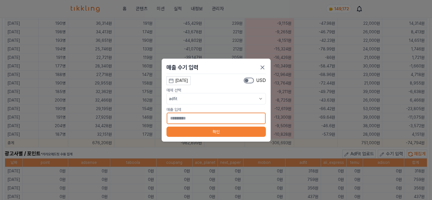
click at [200, 118] on input "*" at bounding box center [216, 118] width 99 height 12
type input "***"
click at [195, 131] on button "확인" at bounding box center [216, 131] width 99 height 10
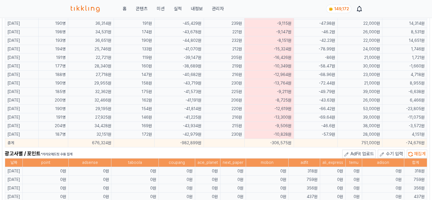
click at [385, 153] on icon at bounding box center [382, 154] width 6 height 6
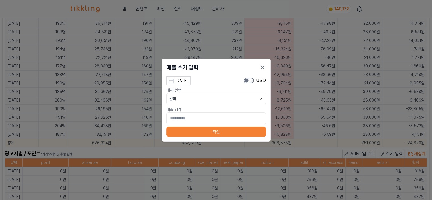
click at [172, 78] on icon at bounding box center [171, 80] width 5 height 5
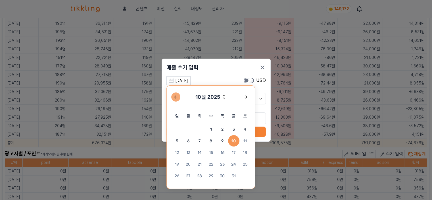
click at [180, 98] on button "button" at bounding box center [175, 96] width 9 height 9
click at [190, 165] on span "22" at bounding box center [188, 163] width 11 height 11
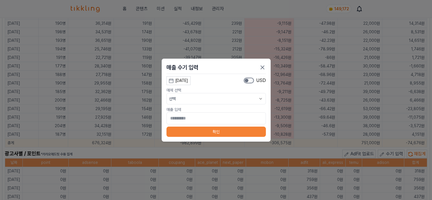
click at [198, 100] on button "선택" at bounding box center [216, 98] width 99 height 11
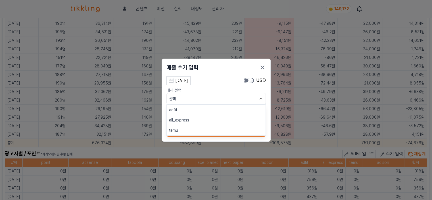
click at [195, 107] on button "adfit" at bounding box center [216, 110] width 99 height 10
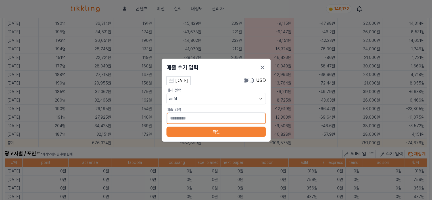
click at [195, 119] on input "*" at bounding box center [216, 118] width 99 height 12
type input "***"
click at [192, 136] on button "확인" at bounding box center [216, 131] width 99 height 10
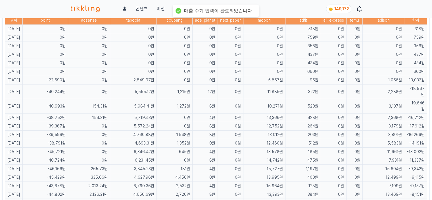
scroll to position [420, 0]
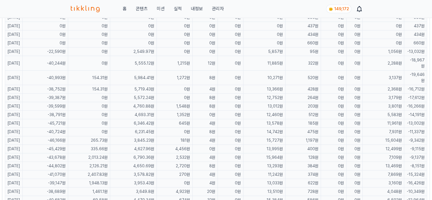
click at [179, 74] on td "1,272원" at bounding box center [175, 77] width 36 height 14
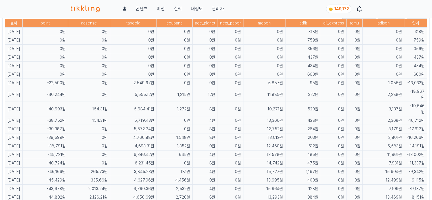
scroll to position [335, 0]
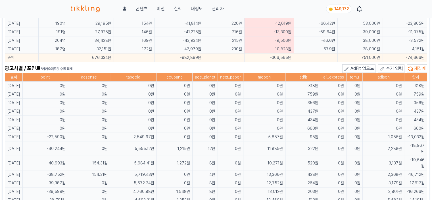
click at [225, 65] on div "광고사별 / 포인트 *카카오애드핏 수동 집계 AdFit 업로드 수기 입력 재집계" at bounding box center [216, 68] width 423 height 9
click at [423, 67] on span "재집계" at bounding box center [420, 68] width 12 height 5
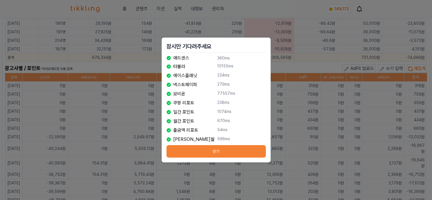
click at [237, 149] on button "닫기" at bounding box center [216, 151] width 99 height 13
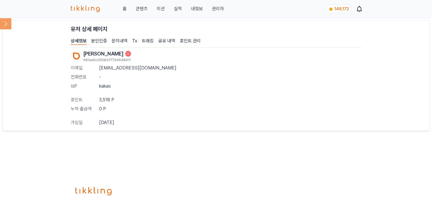
click at [98, 43] on link "본인인증" at bounding box center [99, 41] width 16 height 7
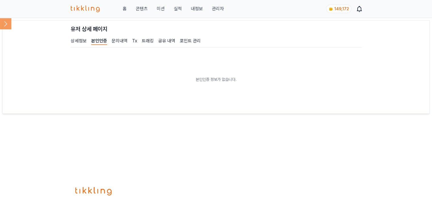
click at [77, 44] on link "상세정보" at bounding box center [79, 41] width 16 height 7
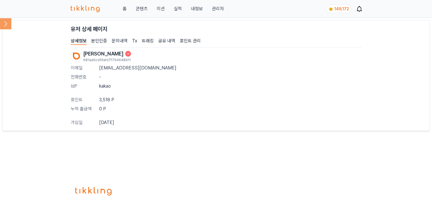
click at [96, 42] on link "본인인증" at bounding box center [99, 41] width 16 height 7
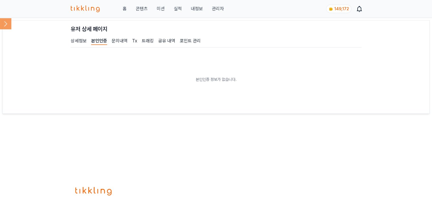
click at [83, 42] on link "상세정보" at bounding box center [79, 41] width 16 height 7
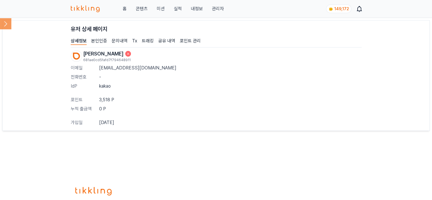
click at [10, 26] on icon at bounding box center [5, 23] width 11 height 11
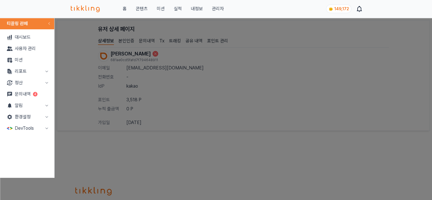
click at [26, 52] on link "사용자 관리" at bounding box center [27, 48] width 50 height 11
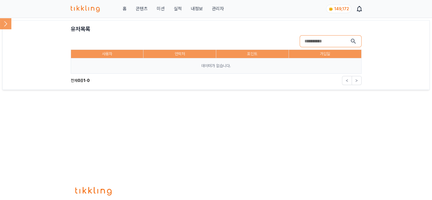
click at [323, 42] on input "search" at bounding box center [327, 41] width 45 height 9
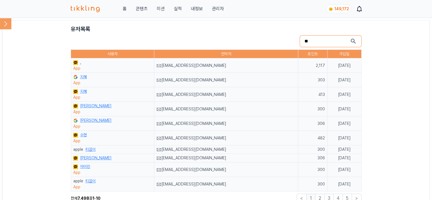
type input "**"
click at [350, 38] on button "submit" at bounding box center [353, 41] width 7 height 7
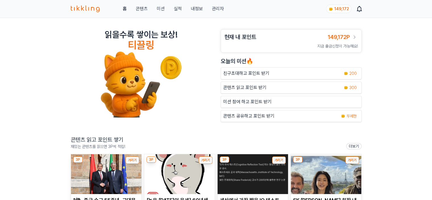
click at [216, 13] on div "홈 콘텐츠 미션 실적 내정보 관리자 149,172" at bounding box center [216, 9] width 291 height 18
click at [217, 11] on link "관리자" at bounding box center [218, 8] width 12 height 7
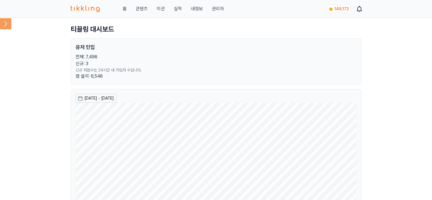
click at [7, 24] on icon at bounding box center [5, 23] width 11 height 11
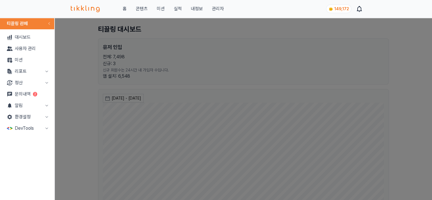
click at [23, 70] on button "리포트" at bounding box center [27, 71] width 50 height 11
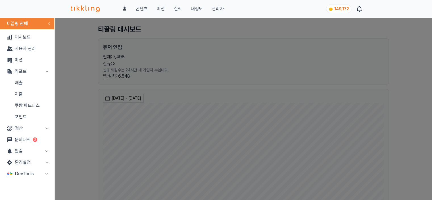
click at [23, 49] on link "사용자 관리" at bounding box center [27, 48] width 50 height 11
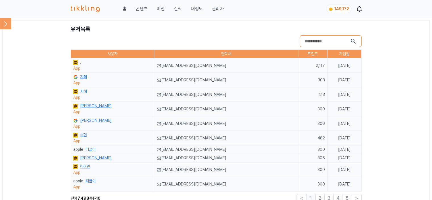
click at [333, 43] on input "search" at bounding box center [327, 41] width 45 height 9
type input "**"
click at [350, 38] on button "submit" at bounding box center [353, 41] width 7 height 7
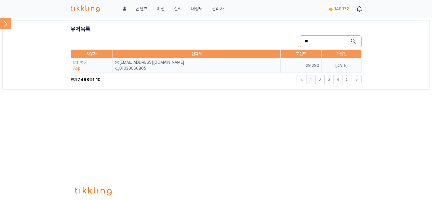
click at [84, 62] on link "형님" at bounding box center [83, 62] width 7 height 6
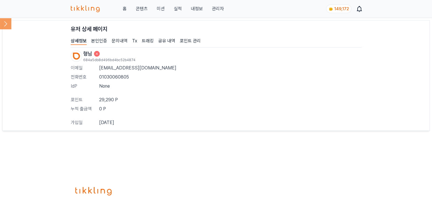
click at [196, 41] on link "포인트 관리" at bounding box center [190, 41] width 21 height 7
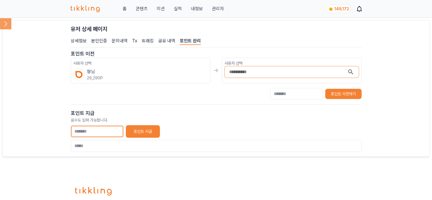
click at [99, 132] on input "*" at bounding box center [97, 131] width 53 height 12
type input "**"
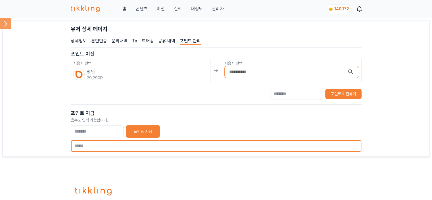
click at [107, 147] on input "text" at bounding box center [216, 146] width 291 height 12
paste input "**********"
type input "**********"
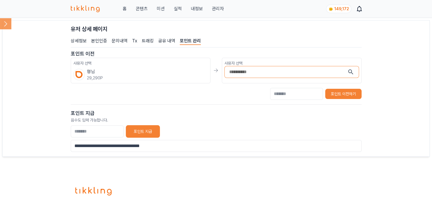
click at [159, 132] on button "포인트 지급" at bounding box center [143, 131] width 34 height 13
type input "*"
click at [209, 119] on p "음수도 입력 가능합니다." at bounding box center [216, 120] width 291 height 6
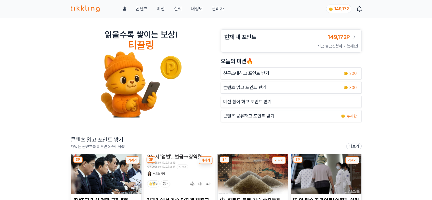
click at [217, 6] on link "관리자" at bounding box center [218, 8] width 12 height 7
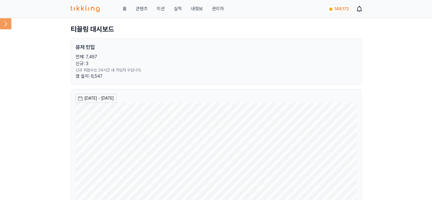
click at [3, 19] on icon at bounding box center [5, 23] width 11 height 11
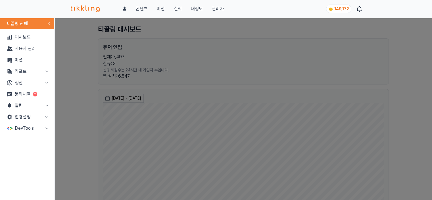
click at [16, 84] on button "정산" at bounding box center [27, 82] width 50 height 11
click at [21, 96] on link "출금신청" at bounding box center [27, 93] width 50 height 11
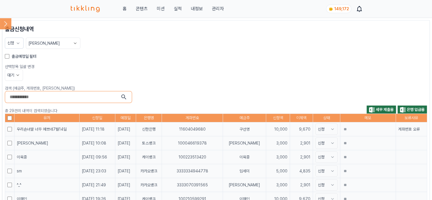
click at [106, 93] on input "search" at bounding box center [65, 96] width 111 height 9
click at [121, 94] on button "submit" at bounding box center [124, 97] width 7 height 7
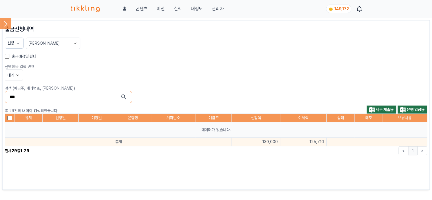
click at [66, 95] on input "**" at bounding box center [65, 96] width 111 height 9
drag, startPoint x: 66, startPoint y: 95, endPoint x: 0, endPoint y: 94, distance: 65.7
click at [0, 94] on div "출금신청내역 신청 최신순 출금예정일 필터 선택항목 일괄 변경 대기 검색 (예금주, 계좌번호, 닉네임) ** 총 29건의 내역이 검색되었습니다 …" at bounding box center [216, 105] width 432 height 174
paste input "**********"
type input "**********"
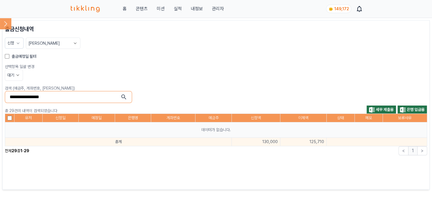
click at [127, 97] on icon "submit" at bounding box center [124, 97] width 7 height 7
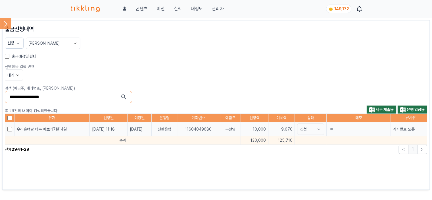
click at [184, 86] on p "검색 (예금주, 계좌번호, 닉네임)" at bounding box center [216, 88] width 423 height 6
drag, startPoint x: 167, startPoint y: 128, endPoint x: 238, endPoint y: 127, distance: 71.1
click at [238, 127] on tr "우리손녀딸 너무 예쁘네7월14일 2025-10-10 11:18 2025-10-16 신한은행 11604049680 구선영 10,000 9,670…" at bounding box center [216, 129] width 422 height 14
copy tr "신한은행 11604049680 구선영"
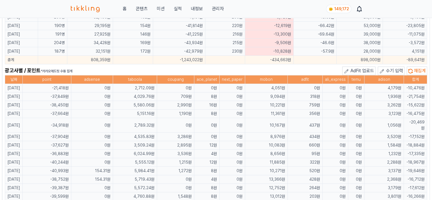
scroll to position [341, 0]
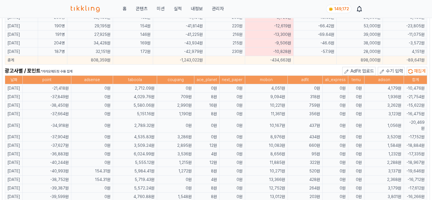
click at [197, 69] on div "광고사별 / 포인트 *카카오애드핏 수동 집계 AdFit 업로드 수기 입력 재집계" at bounding box center [216, 71] width 423 height 9
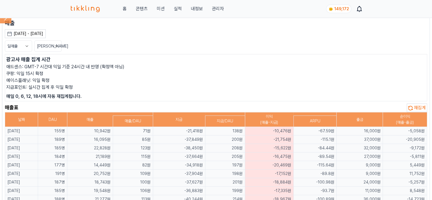
scroll to position [0, 0]
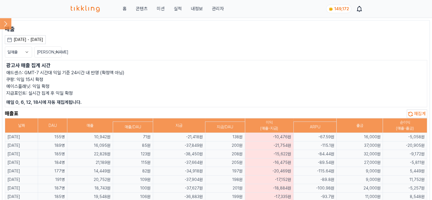
click at [32, 40] on div "[DATE] - [DATE]" at bounding box center [29, 40] width 30 height 6
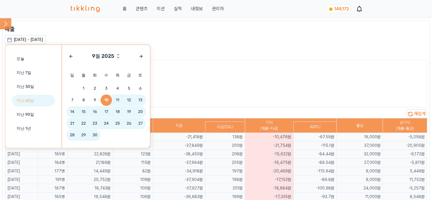
click at [34, 103] on button "지난 60일" at bounding box center [33, 101] width 43 height 12
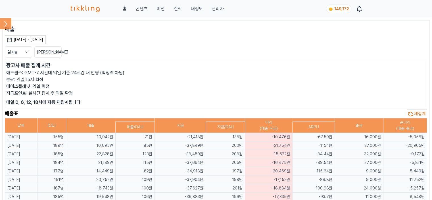
click at [30, 42] on div "[DATE] - [DATE]" at bounding box center [29, 40] width 30 height 6
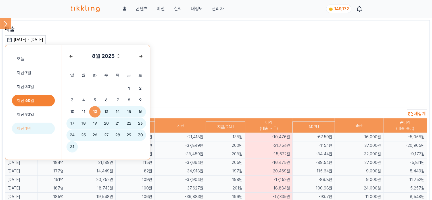
click at [35, 126] on button "지난 1년" at bounding box center [33, 129] width 43 height 12
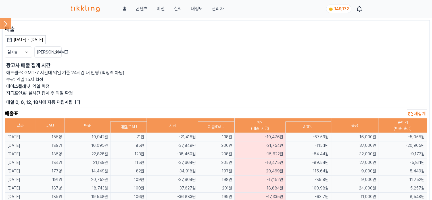
click at [27, 50] on icon at bounding box center [27, 52] width 6 height 6
click at [22, 71] on button "월매출" at bounding box center [18, 73] width 27 height 10
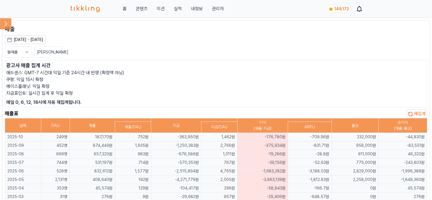
click at [107, 49] on div "월매출 [PERSON_NAME]" at bounding box center [216, 51] width 423 height 11
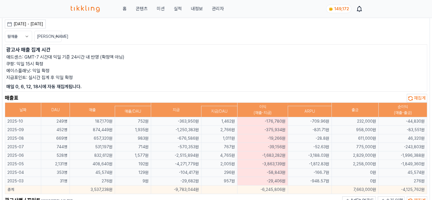
scroll to position [28, 0]
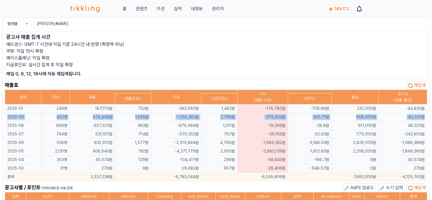
drag, startPoint x: 7, startPoint y: 117, endPoint x: 426, endPoint y: 115, distance: 419.6
click at [426, 115] on tr "2025-09 452명 874,449원 1,935원 -1,250,383원 2,766원 -375,934원 -831.71원 958,000원 -83…" at bounding box center [216, 117] width 422 height 9
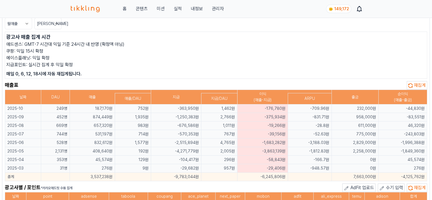
click at [325, 71] on p "매일 0, 6, 12, 18시에 자동 재집계됩니다." at bounding box center [216, 73] width 420 height 7
